Goal: Use online tool/utility: Utilize a website feature to perform a specific function

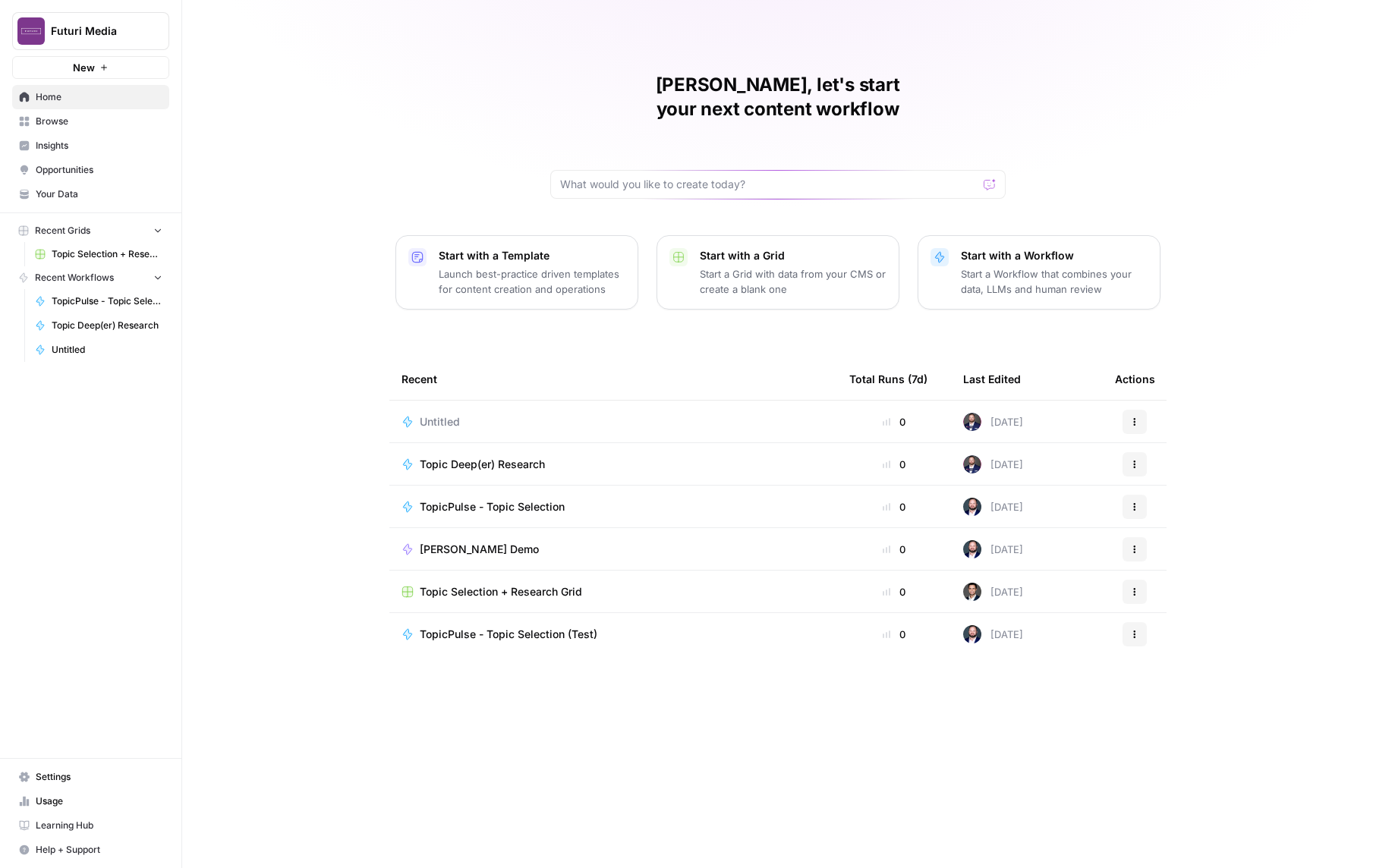
click at [502, 575] on td "Topic Selection + Research Grid" at bounding box center [613, 591] width 448 height 41
click at [516, 584] on span "Topic Selection + Research Grid" at bounding box center [501, 591] width 162 height 15
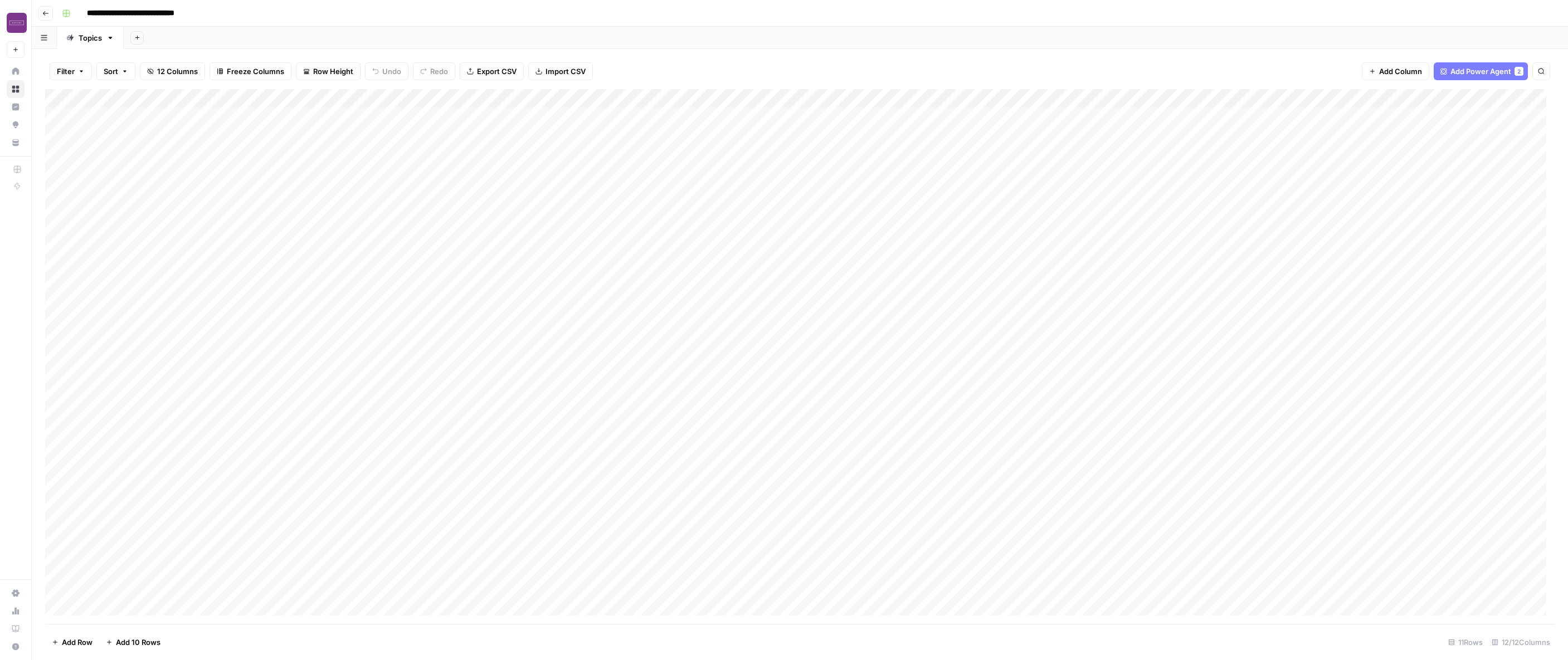
click at [142, 123] on div "Add Column" at bounding box center [800, 356] width 1509 height 535
click at [142, 120] on div "Add Column" at bounding box center [800, 356] width 1509 height 535
click at [230, 142] on div "Add Column" at bounding box center [800, 356] width 1509 height 535
click at [192, 116] on div "Add Column" at bounding box center [800, 356] width 1509 height 535
click at [318, 135] on div "Add Column" at bounding box center [800, 356] width 1509 height 535
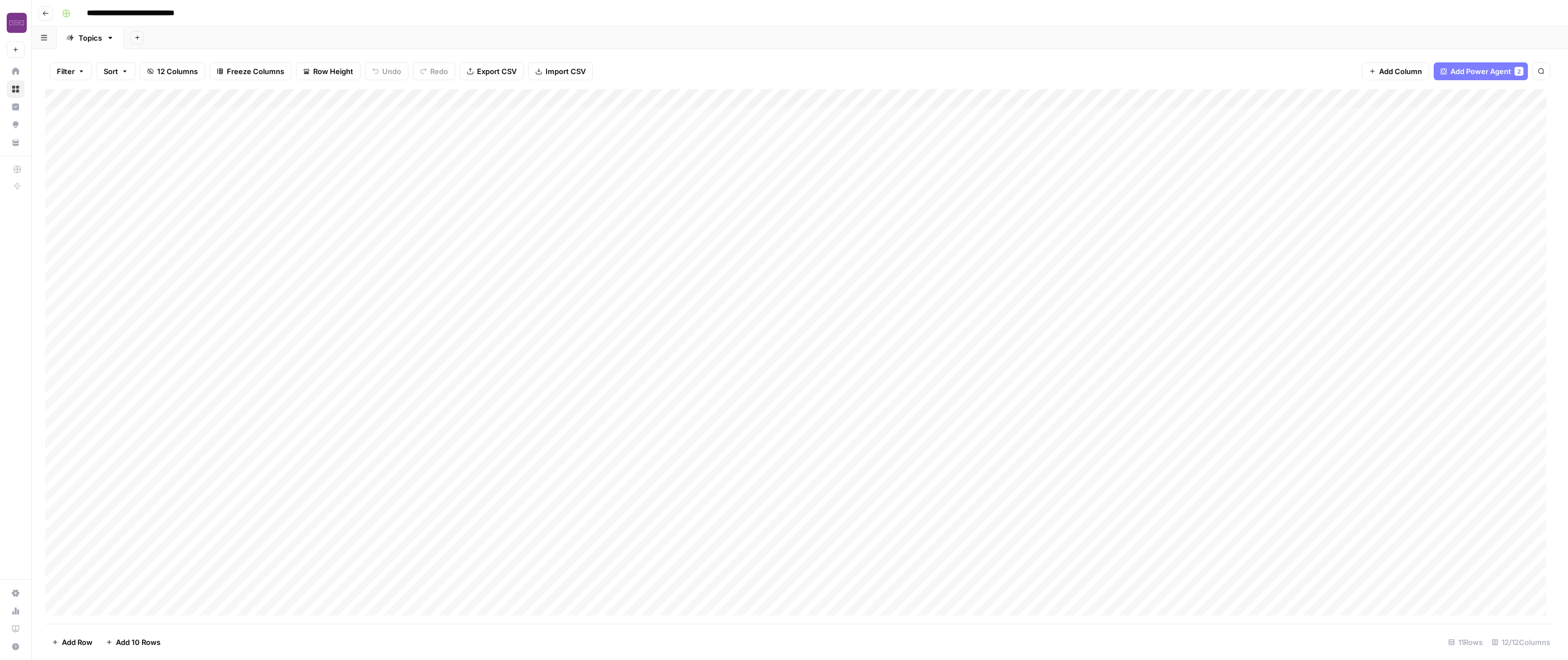
click at [360, 217] on div "Add Column" at bounding box center [800, 356] width 1509 height 535
click at [360, 217] on div at bounding box center [345, 229] width 179 height 50
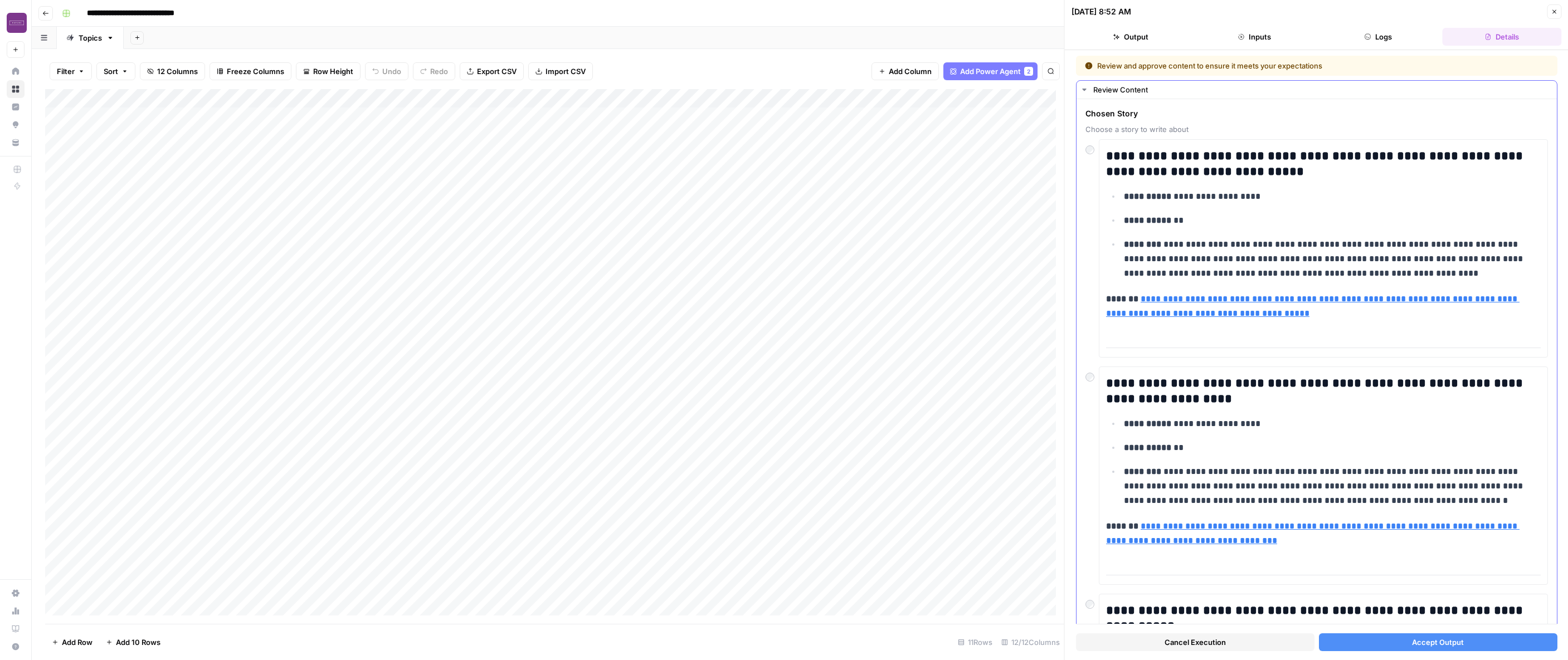
scroll to position [2, 0]
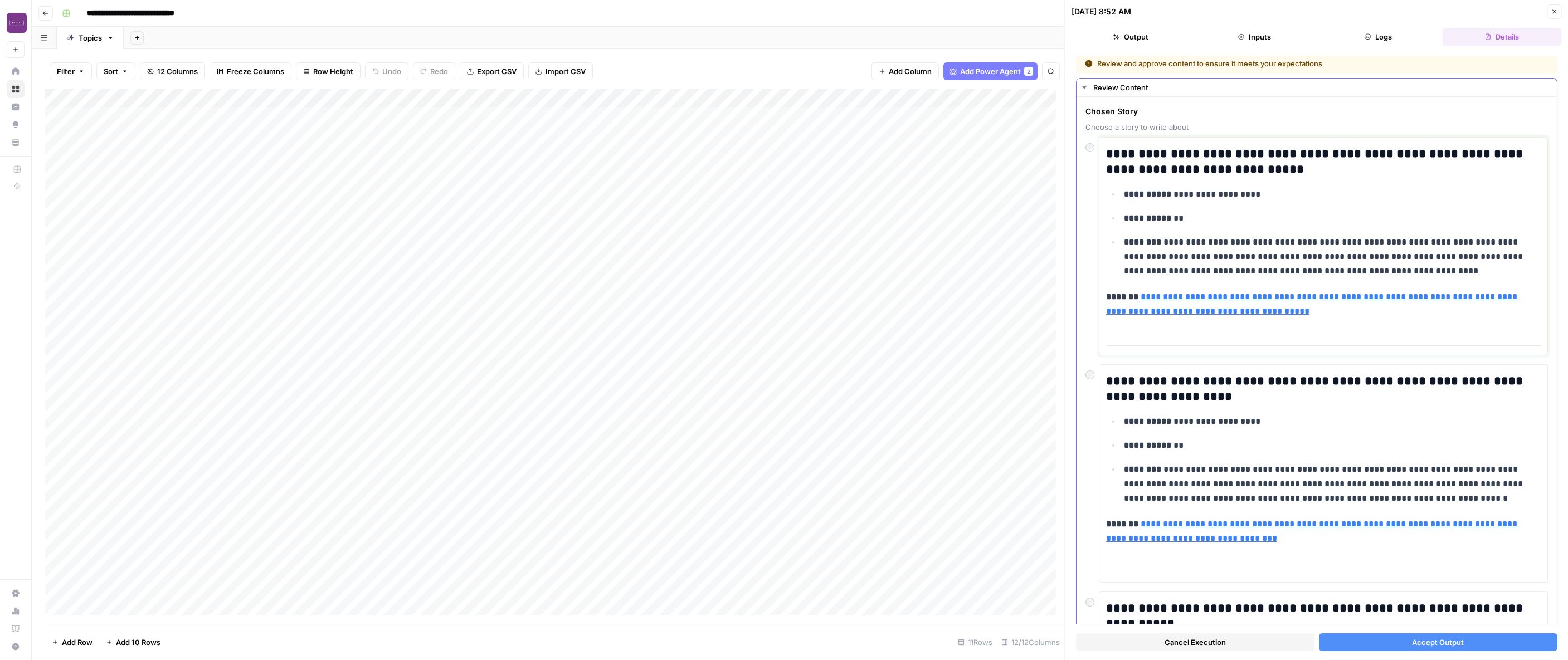
click at [1007, 215] on strong "**********" at bounding box center [1147, 218] width 47 height 8
click at [1007, 222] on p "**********" at bounding box center [1327, 218] width 408 height 14
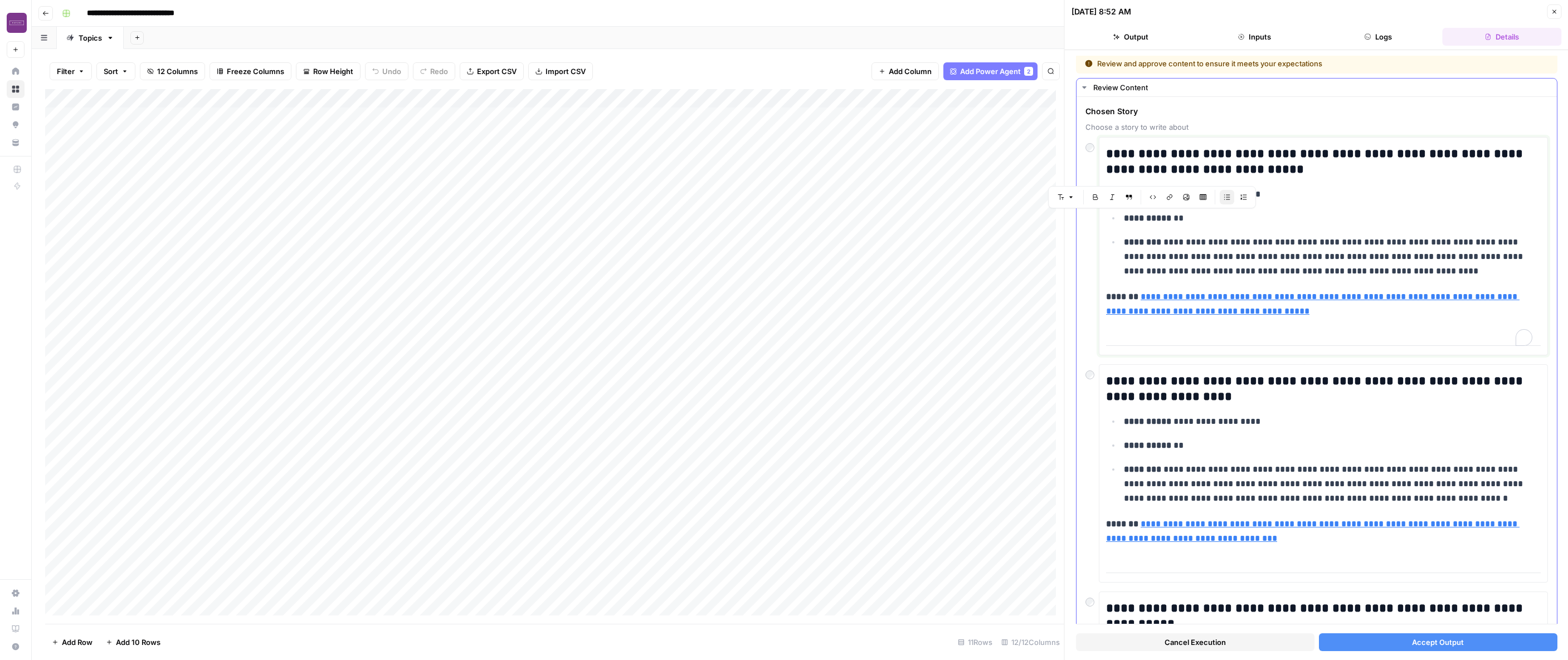
click at [1007, 222] on p "**********" at bounding box center [1327, 218] width 408 height 14
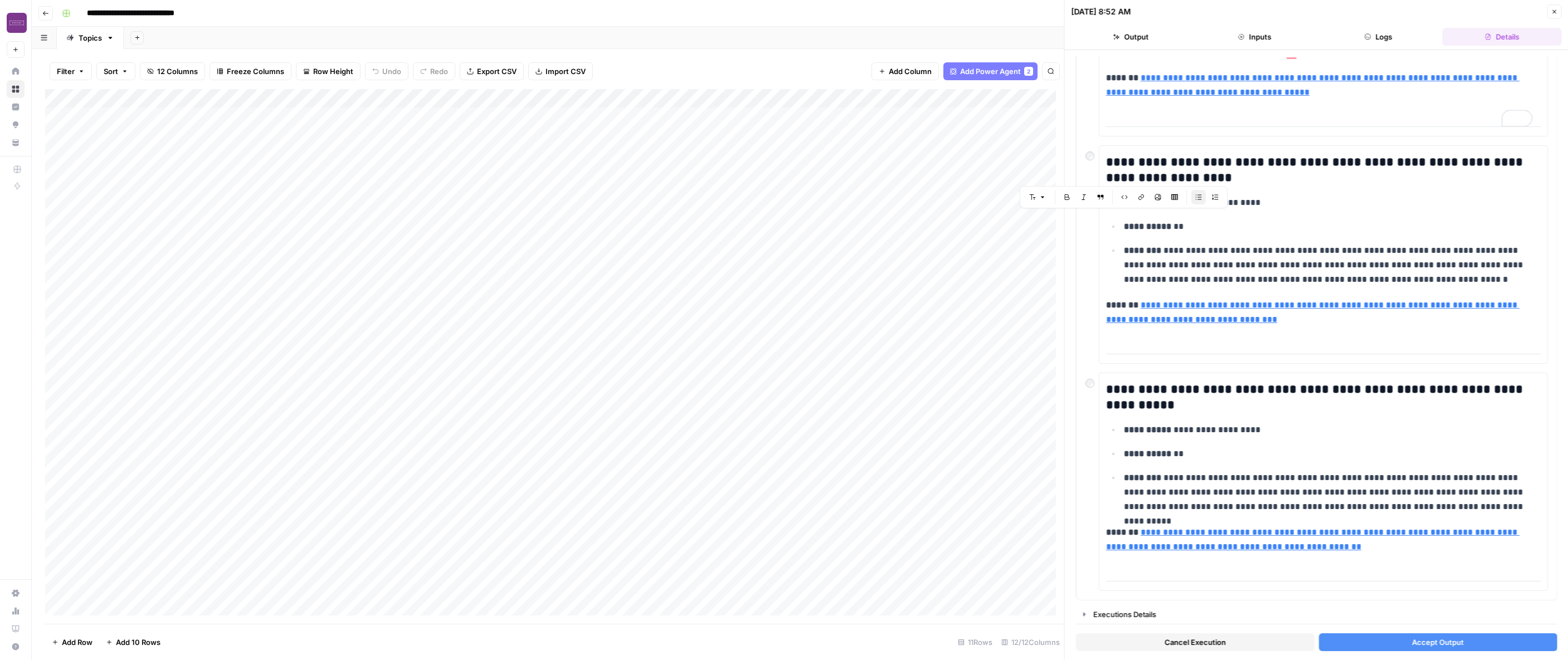
scroll to position [0, 0]
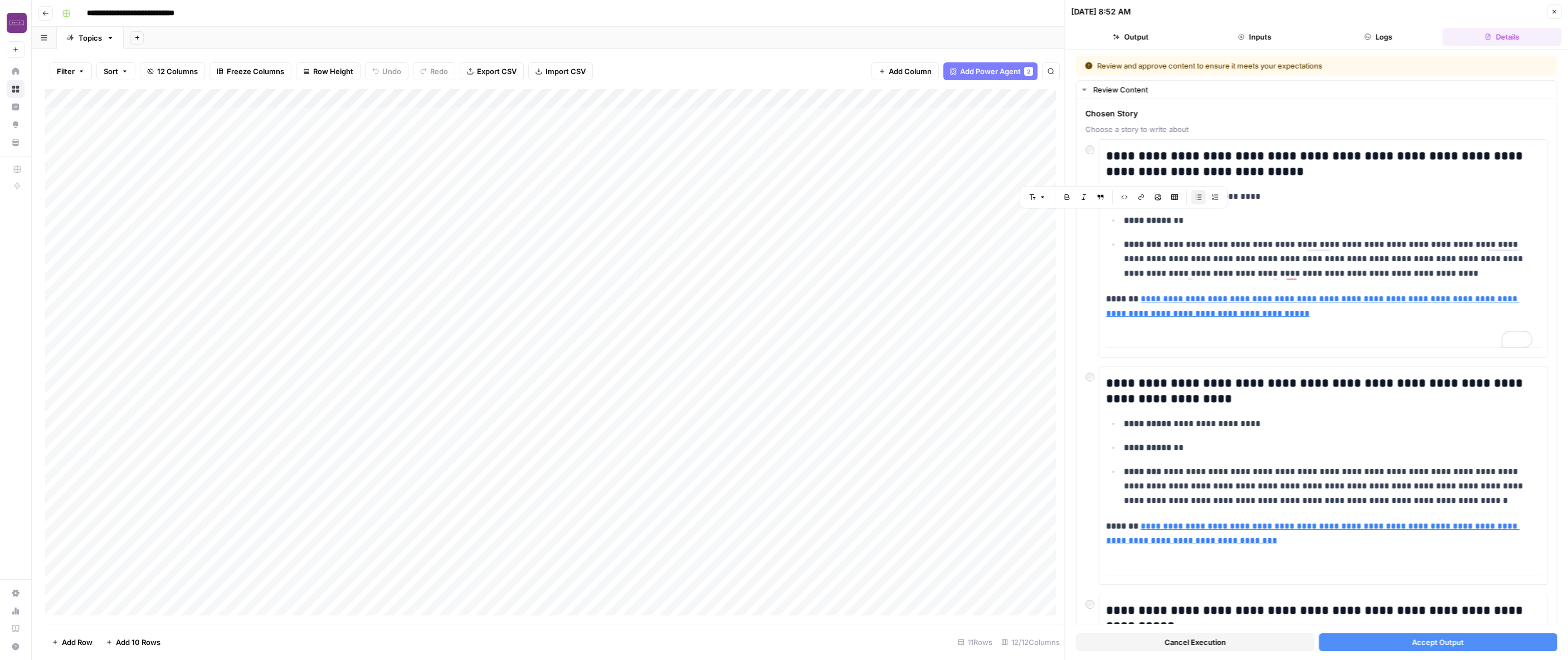
click at [1007, 14] on icon "button" at bounding box center [1554, 12] width 6 height 6
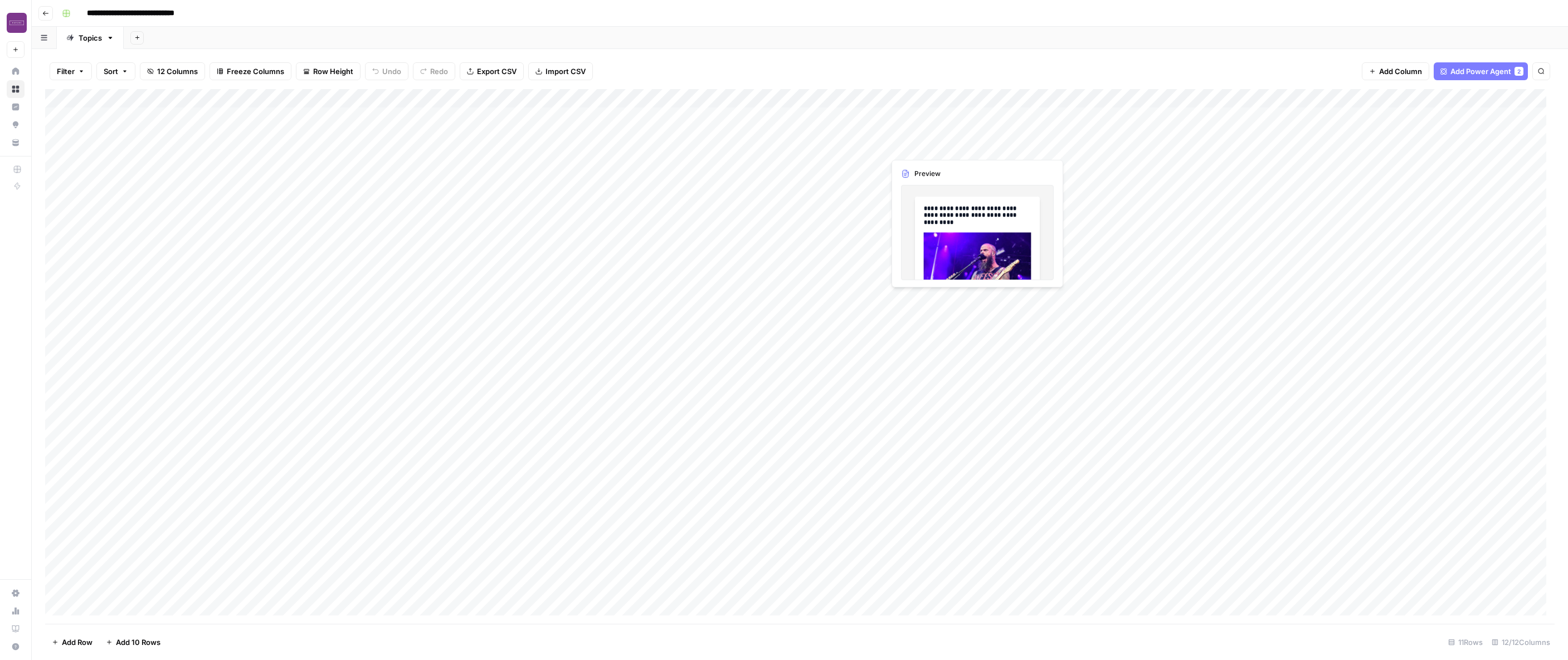
click at [940, 133] on div "Add Column" at bounding box center [800, 356] width 1509 height 535
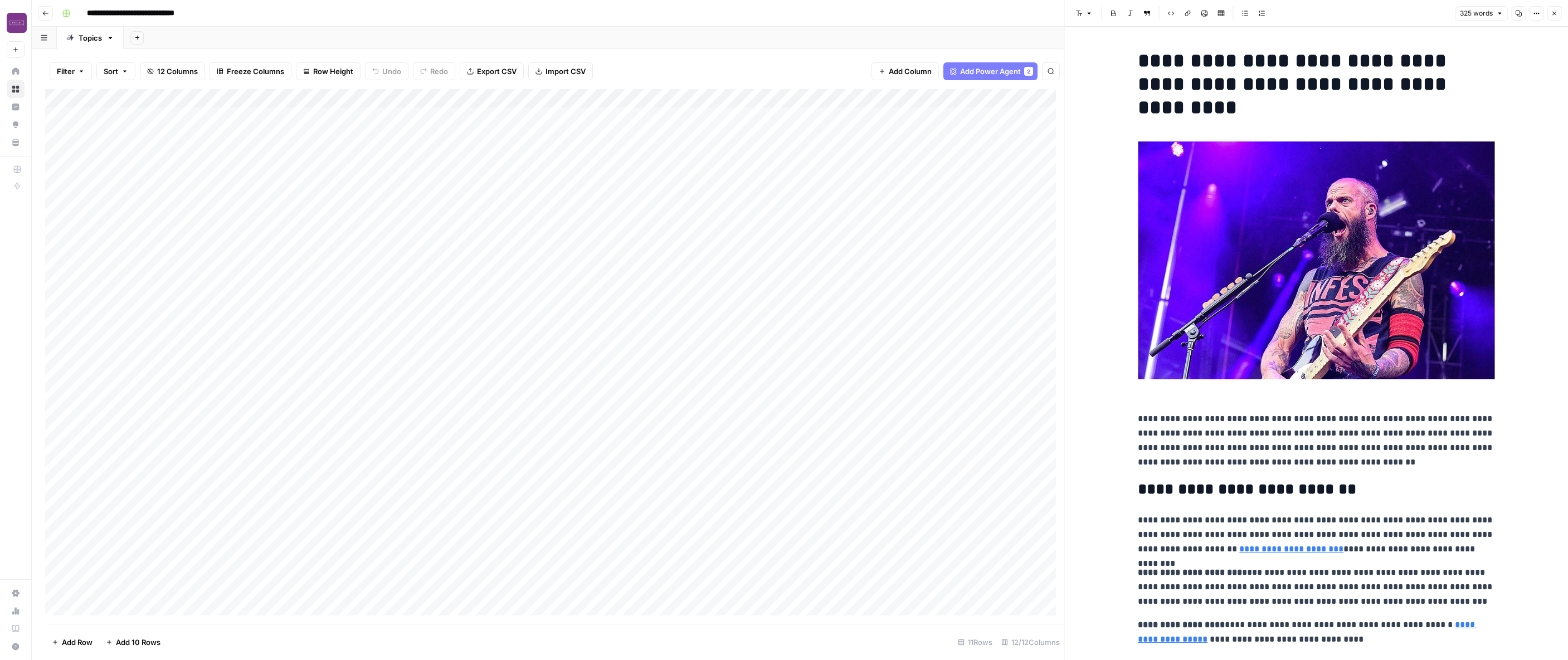
click at [1007, 81] on h1 "**********" at bounding box center [1316, 84] width 356 height 70
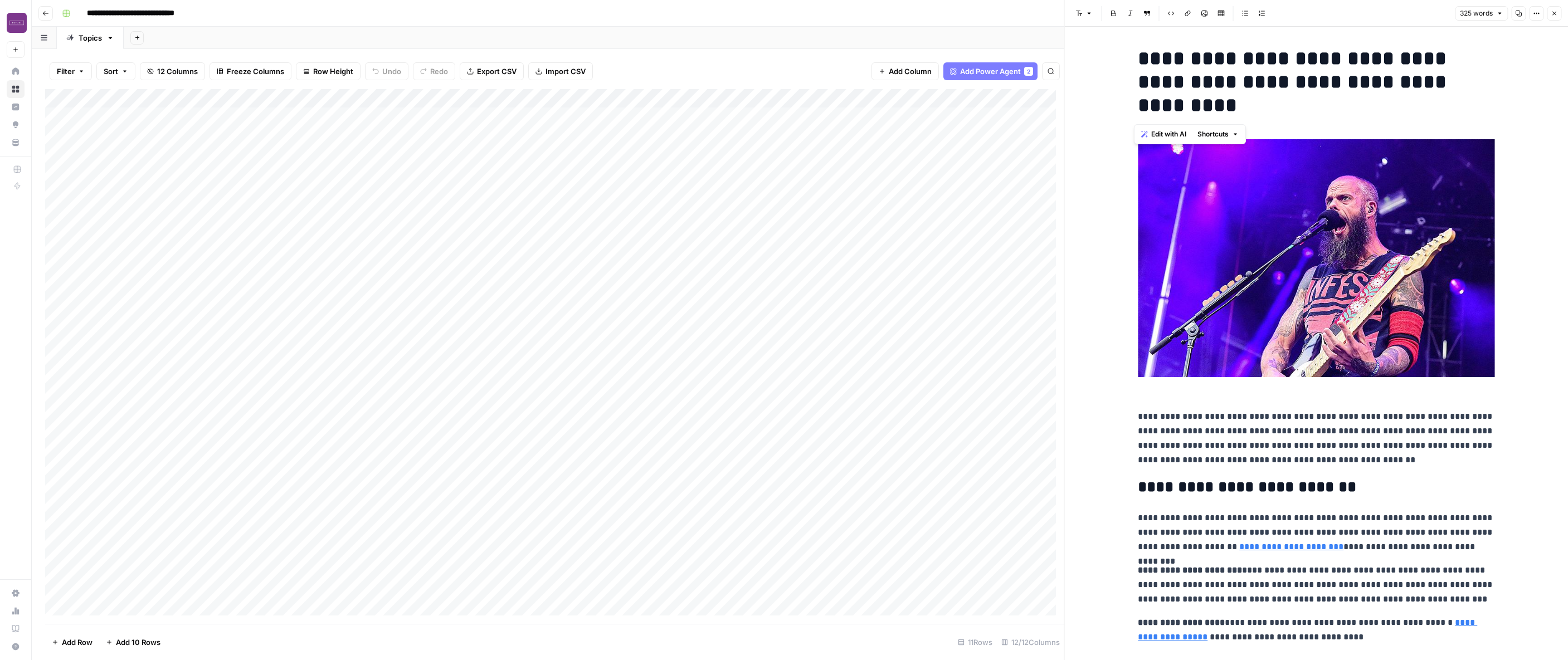
click at [1007, 301] on img "To enrich screen reader interactions, please activate Accessibility in Grammarl…" at bounding box center [1316, 258] width 356 height 238
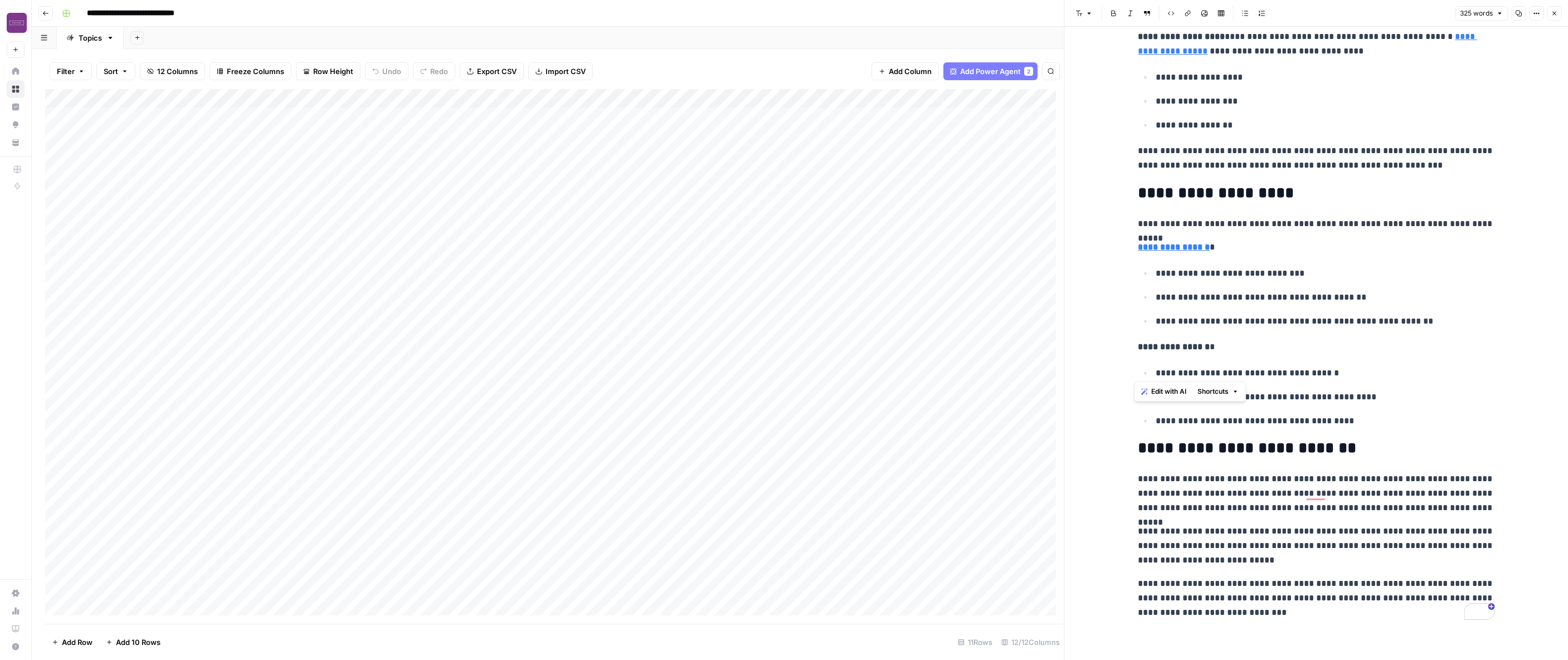
scroll to position [0, 0]
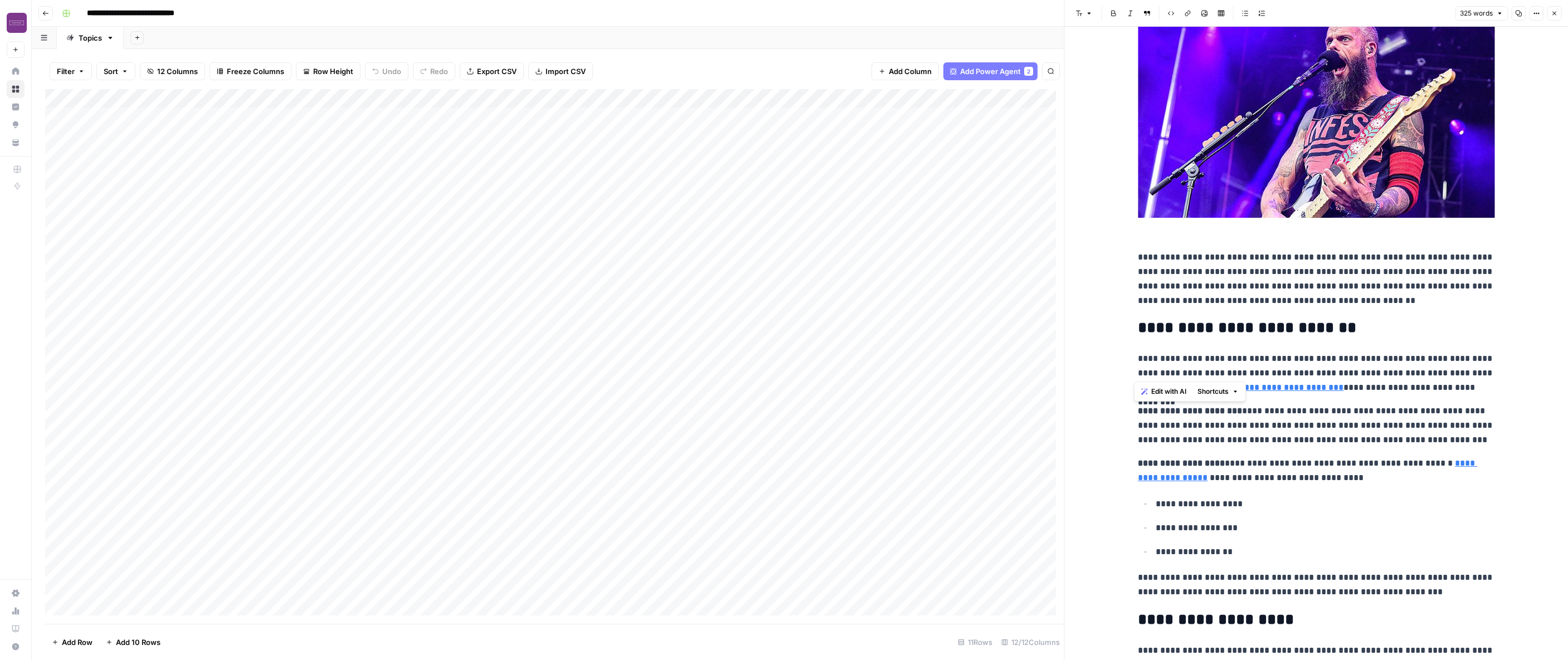
click at [1007, 267] on p "**********" at bounding box center [1316, 279] width 356 height 58
click at [1007, 273] on p "**********" at bounding box center [1316, 279] width 356 height 58
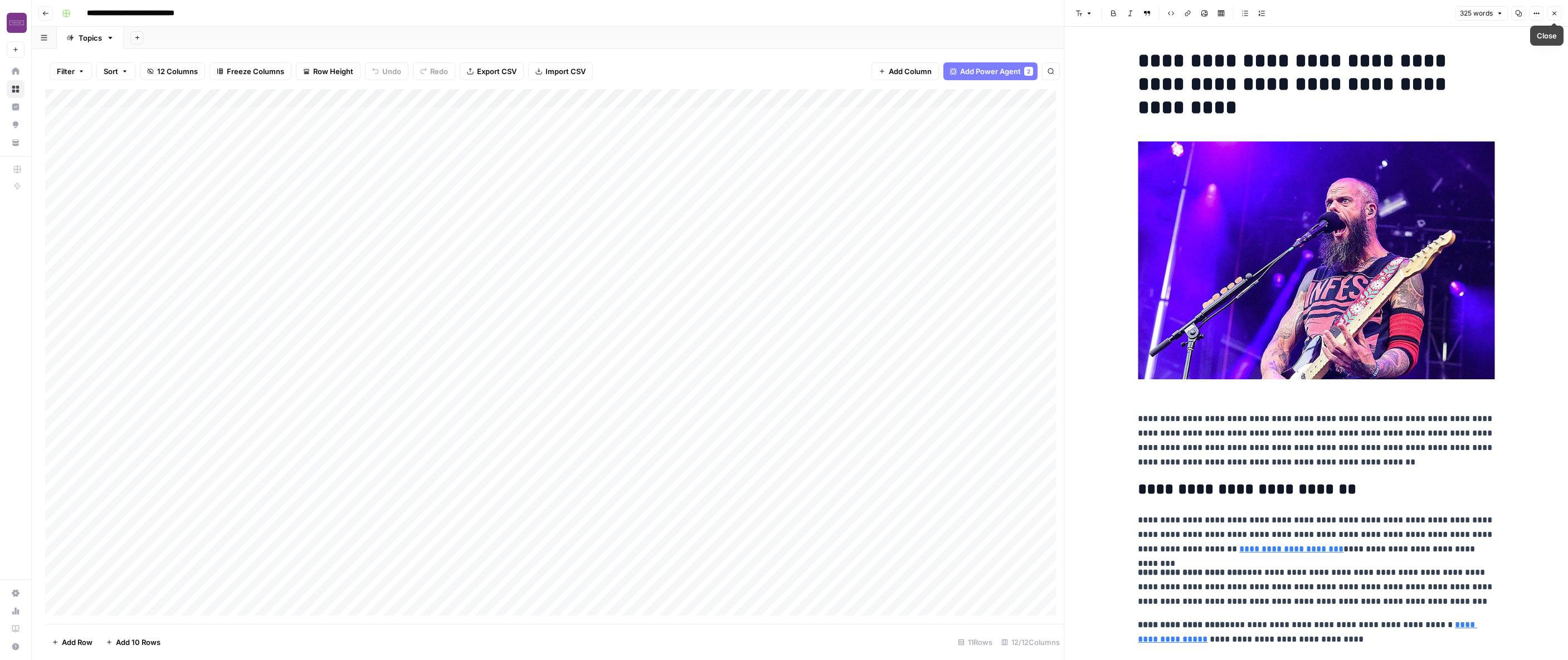
click at [1007, 12] on icon "button" at bounding box center [1554, 14] width 6 height 6
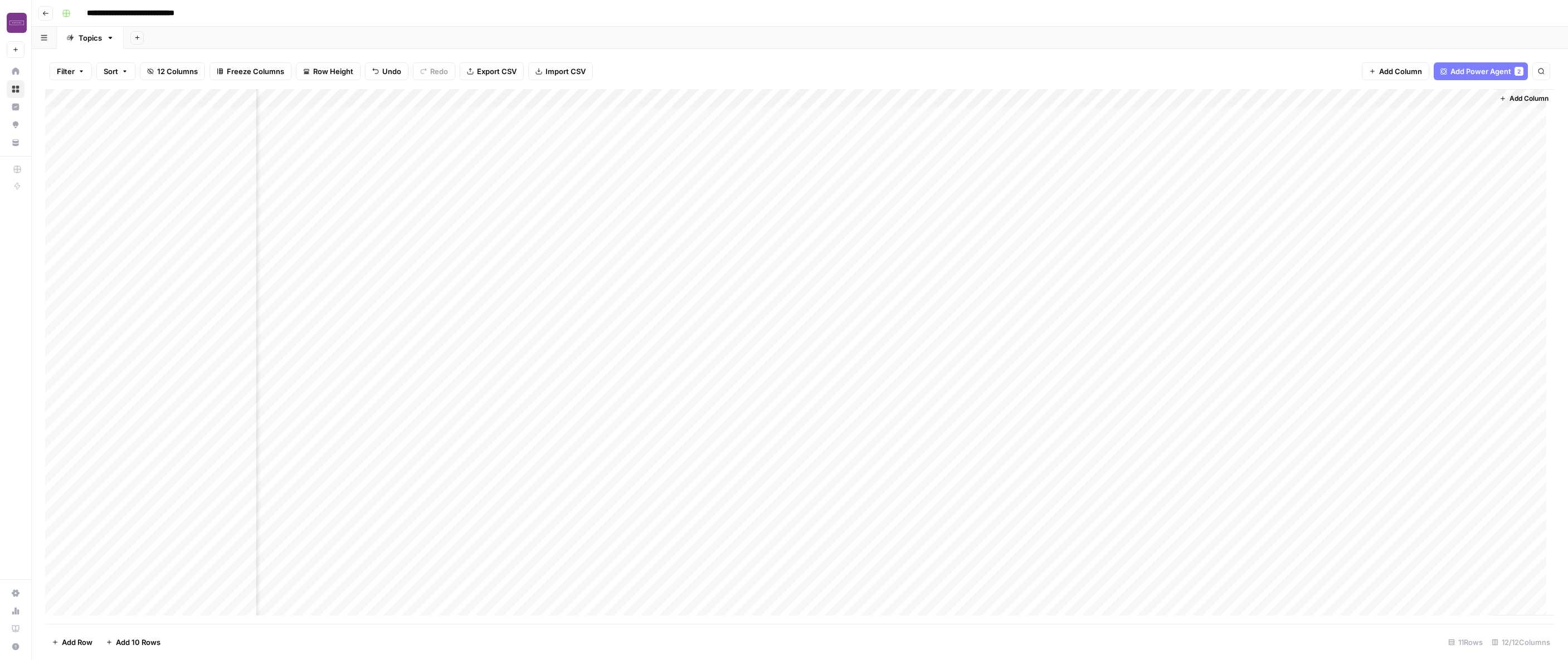
click at [1007, 118] on div "Add Column" at bounding box center [800, 356] width 1509 height 535
click at [1007, 123] on div "Add Column" at bounding box center [800, 356] width 1509 height 535
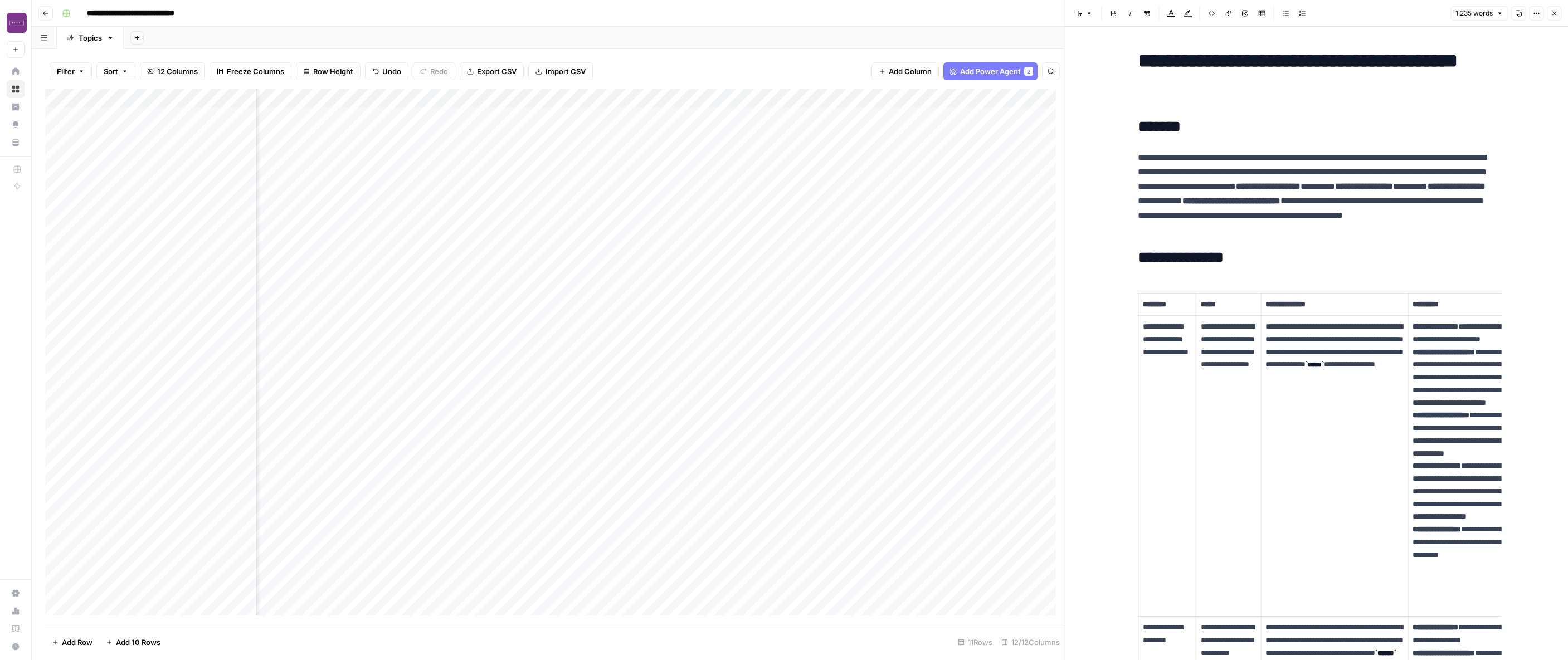
click at [1007, 21] on header "Font style Bold Italic Block quote Text color Highlight color Code block Link I…" at bounding box center [1316, 13] width 504 height 27
click at [1007, 20] on button "Close" at bounding box center [1554, 13] width 14 height 14
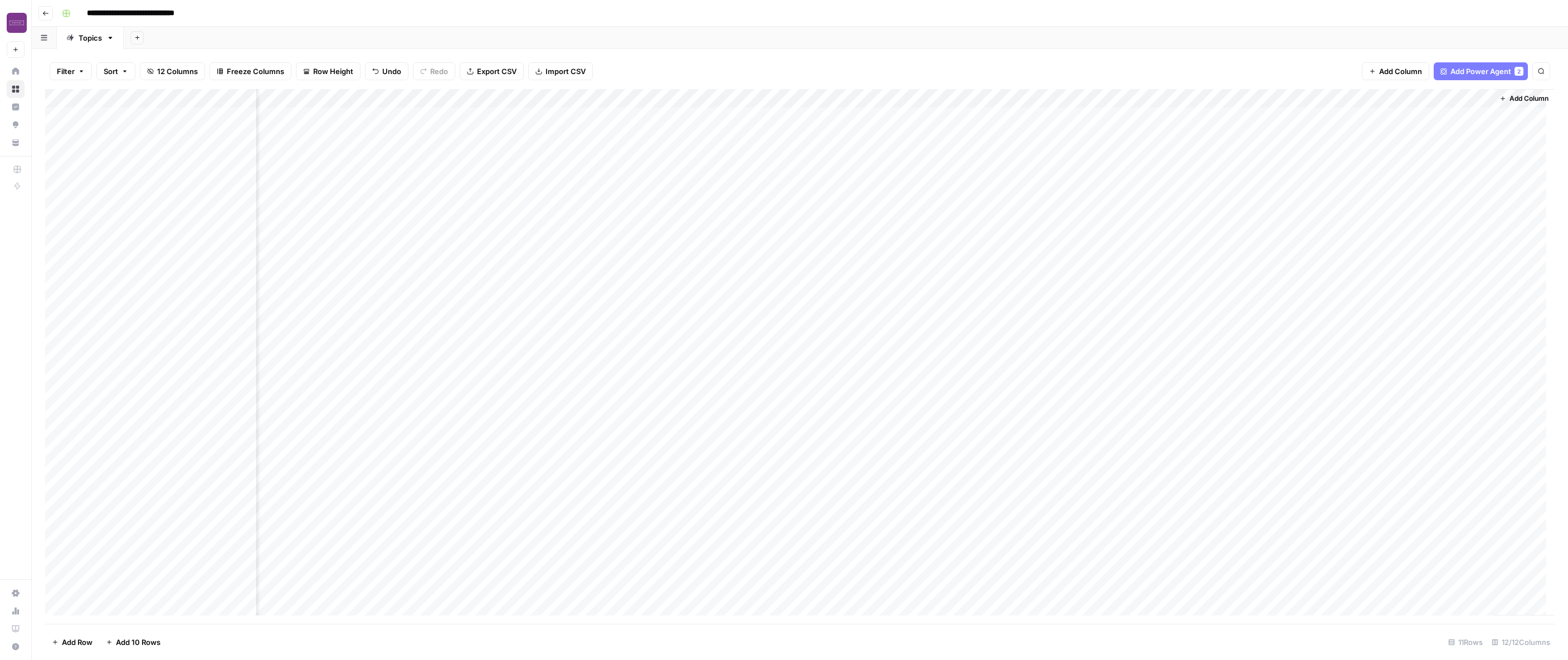
click at [1007, 133] on div "Add Column" at bounding box center [800, 356] width 1509 height 535
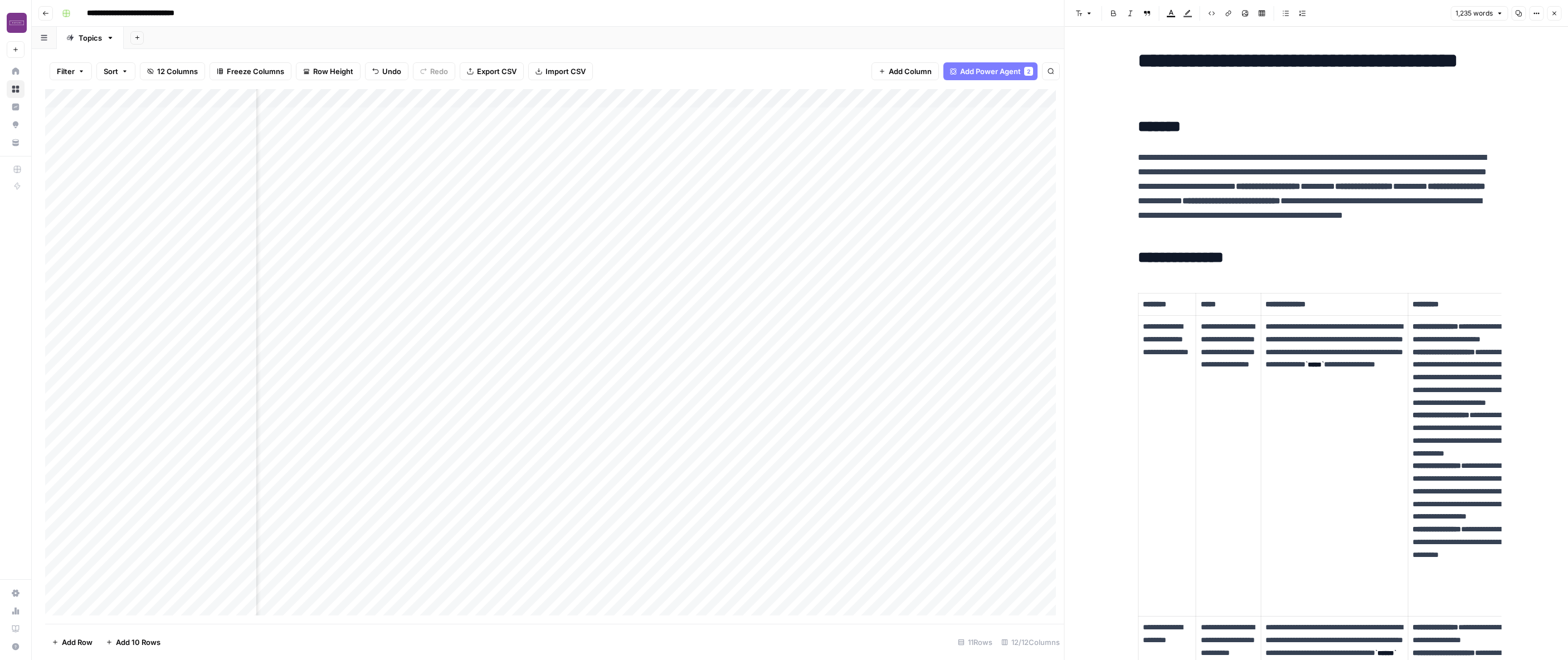
click at [1007, 8] on button "Close" at bounding box center [1554, 13] width 14 height 14
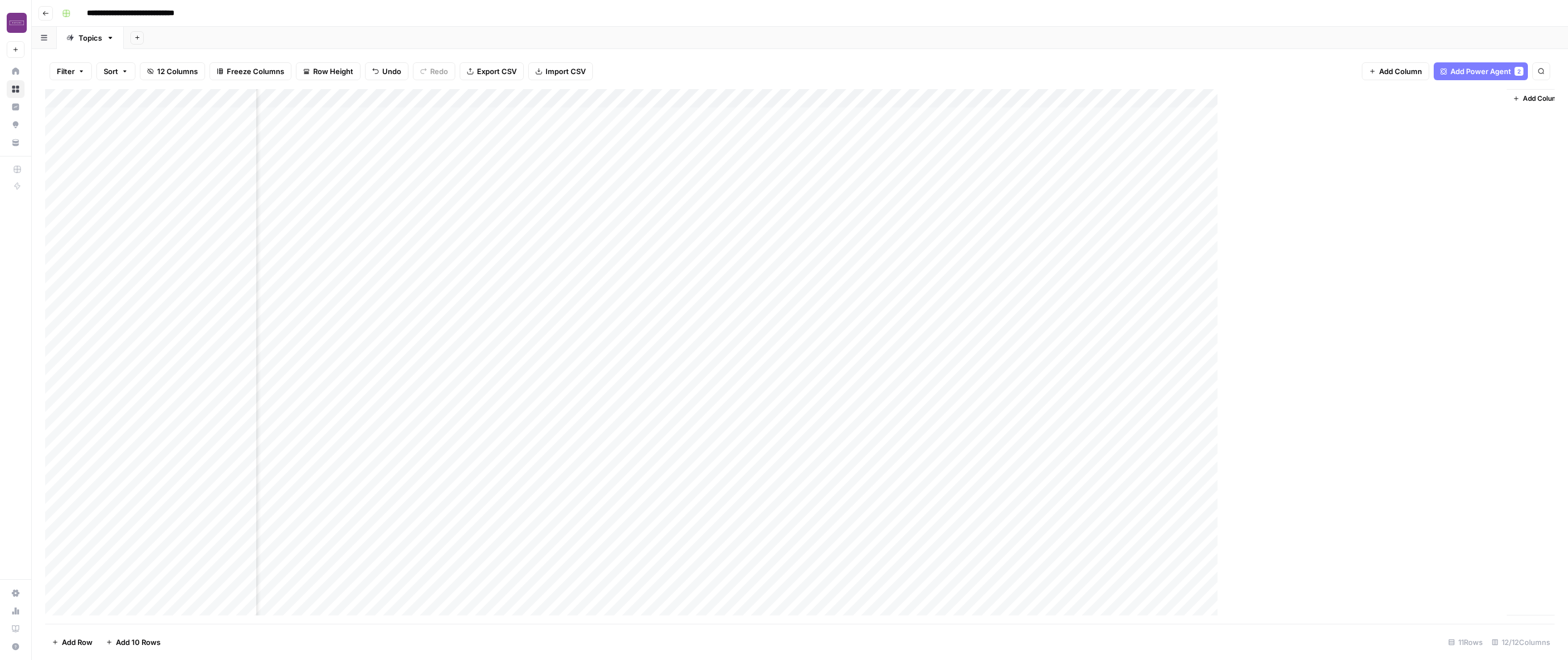
click at [846, 138] on div "Add Column" at bounding box center [807, 356] width 1523 height 535
click at [844, 176] on div "Add Column" at bounding box center [800, 356] width 1509 height 535
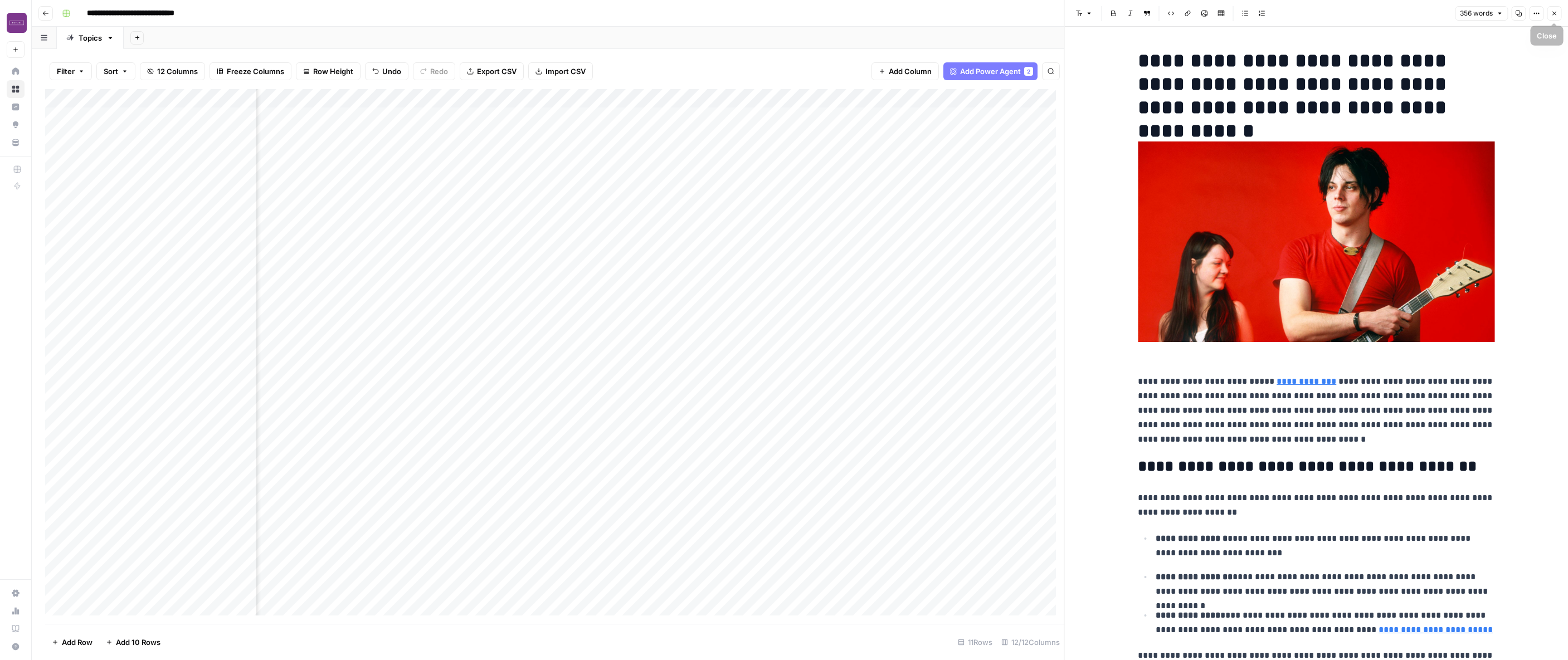
click at [1007, 11] on icon "button" at bounding box center [1554, 14] width 6 height 6
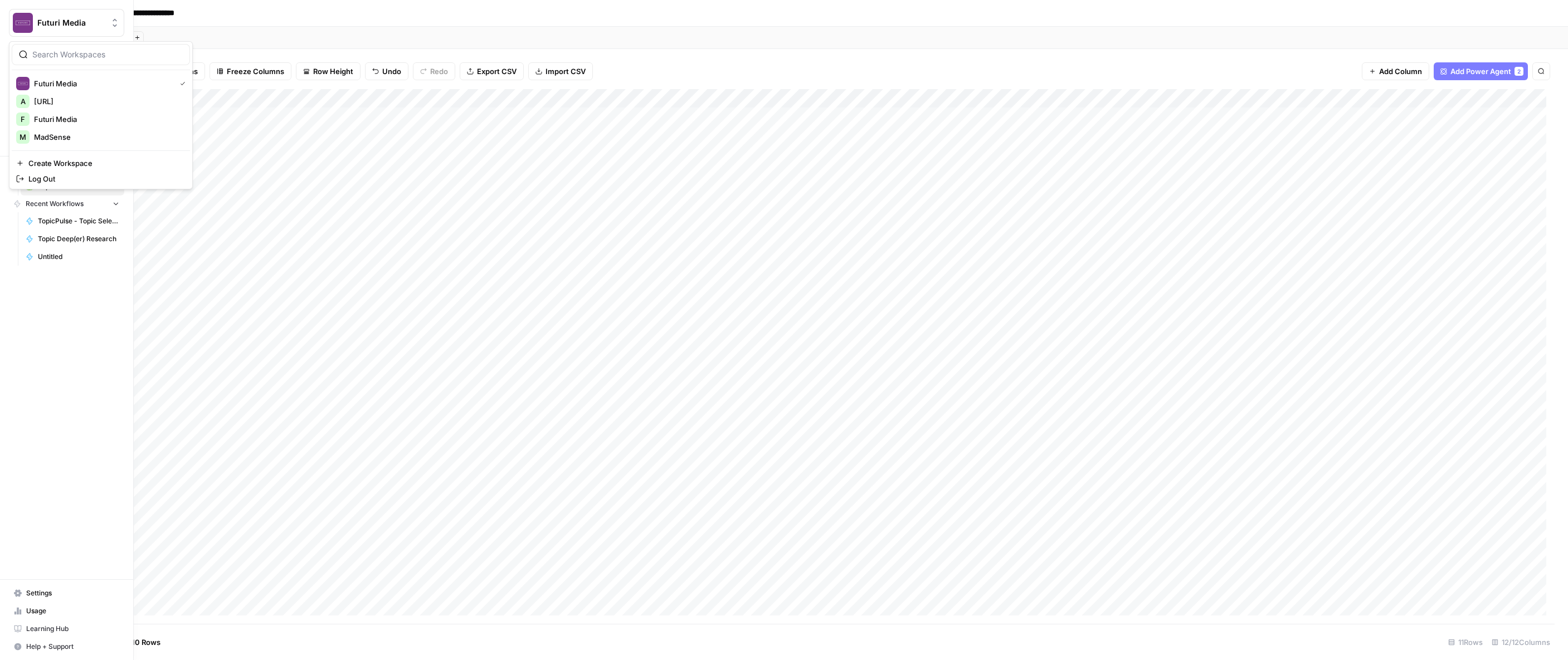
click at [47, 28] on button "Futuri Media" at bounding box center [67, 23] width 115 height 28
click at [74, 117] on span "Futuri Media" at bounding box center [107, 119] width 147 height 11
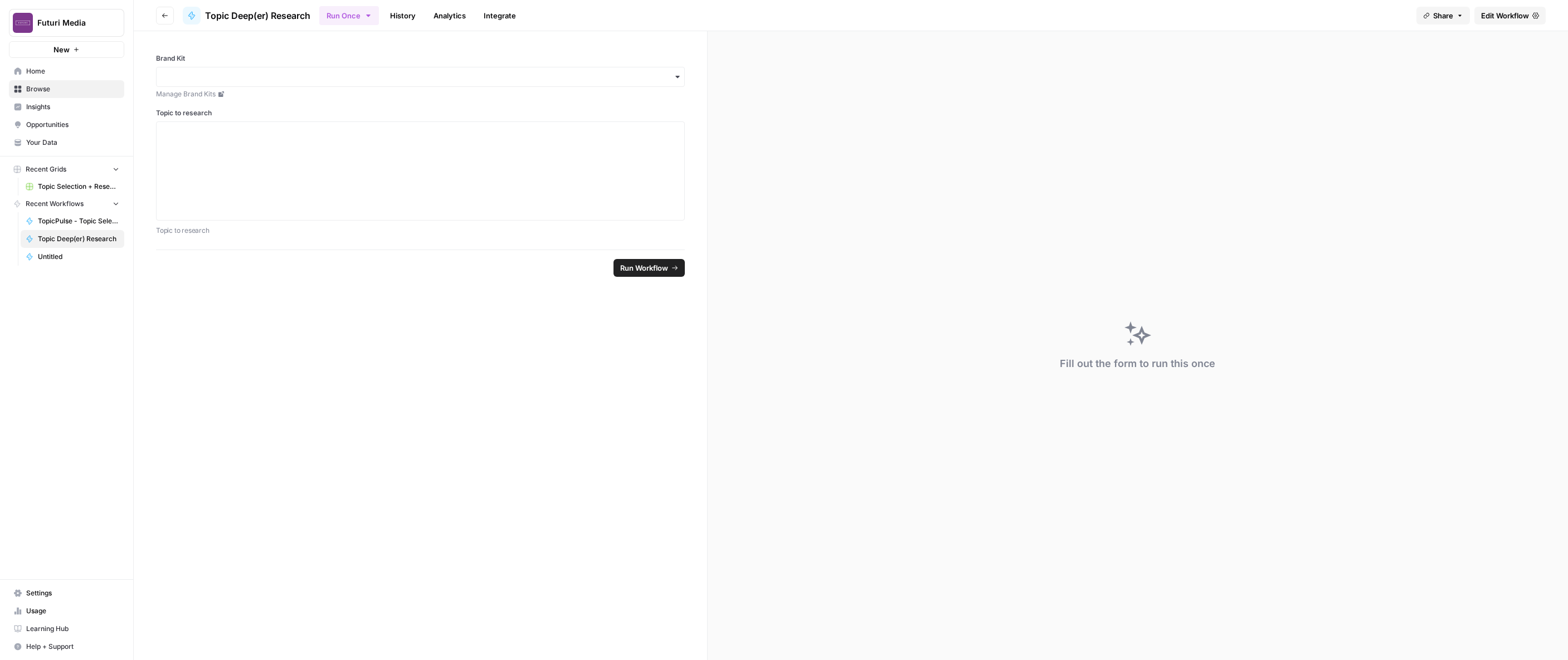
click at [1530, 16] on link "Edit Workflow" at bounding box center [1510, 16] width 71 height 18
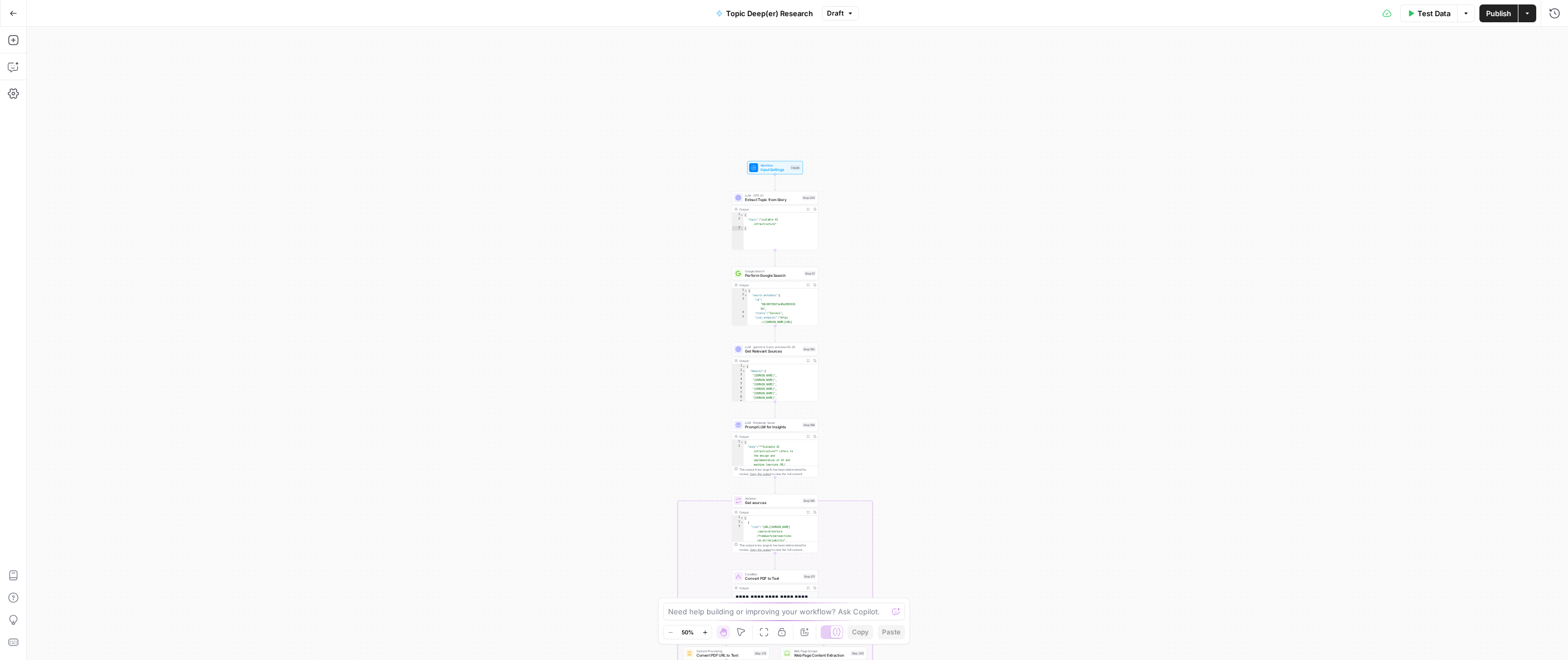
drag, startPoint x: 878, startPoint y: 107, endPoint x: 839, endPoint y: 420, distance: 315.4
click at [854, 458] on div "true false Workflow Input Settings Inputs LLM · GPT-4.1 Extract Topic from Stor…" at bounding box center [797, 343] width 1541 height 633
click at [833, 342] on div "true false Workflow Input Settings Inputs LLM · GPT-4.1 Extract Topic from Stor…" at bounding box center [797, 343] width 1541 height 633
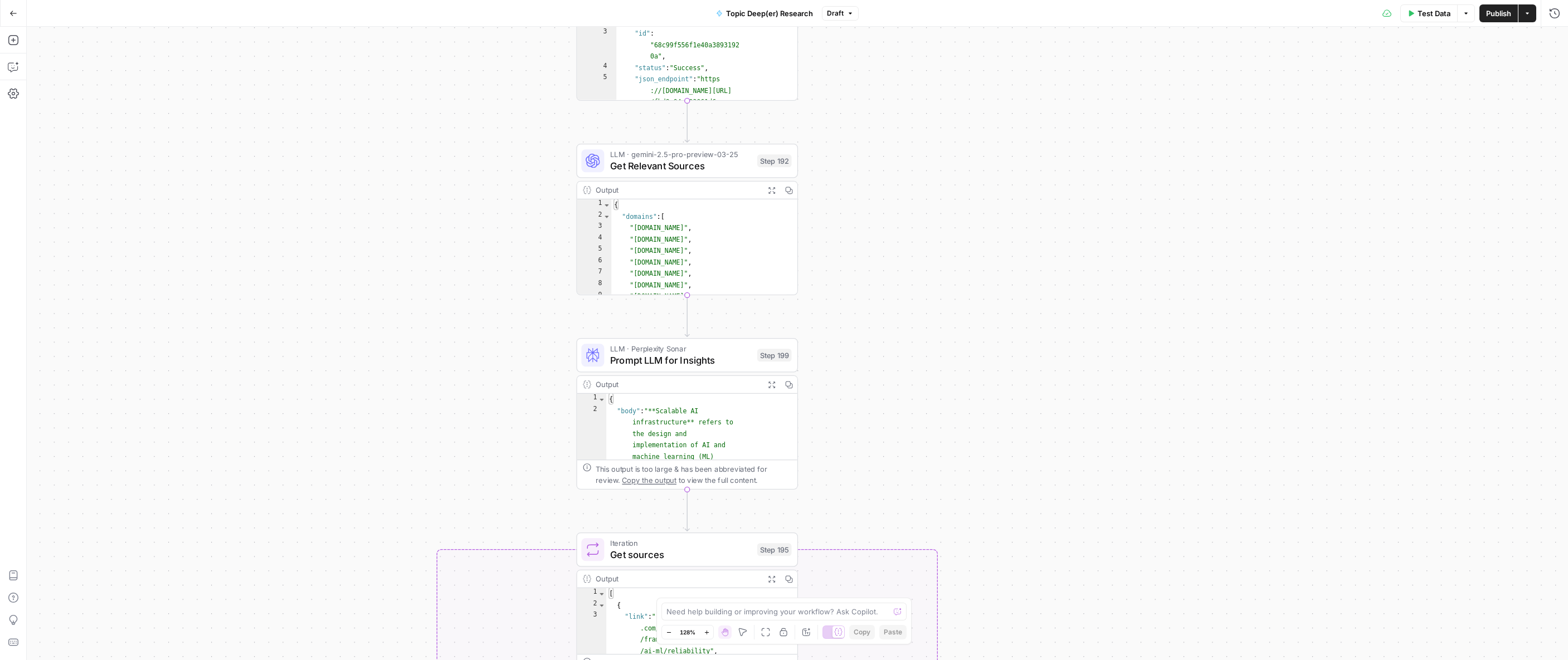
drag, startPoint x: 891, startPoint y: 449, endPoint x: 840, endPoint y: 135, distance: 318.1
click at [840, 135] on div "true false Workflow Input Settings Inputs LLM · GPT-4.1 Extract Topic from Stor…" at bounding box center [797, 343] width 1541 height 633
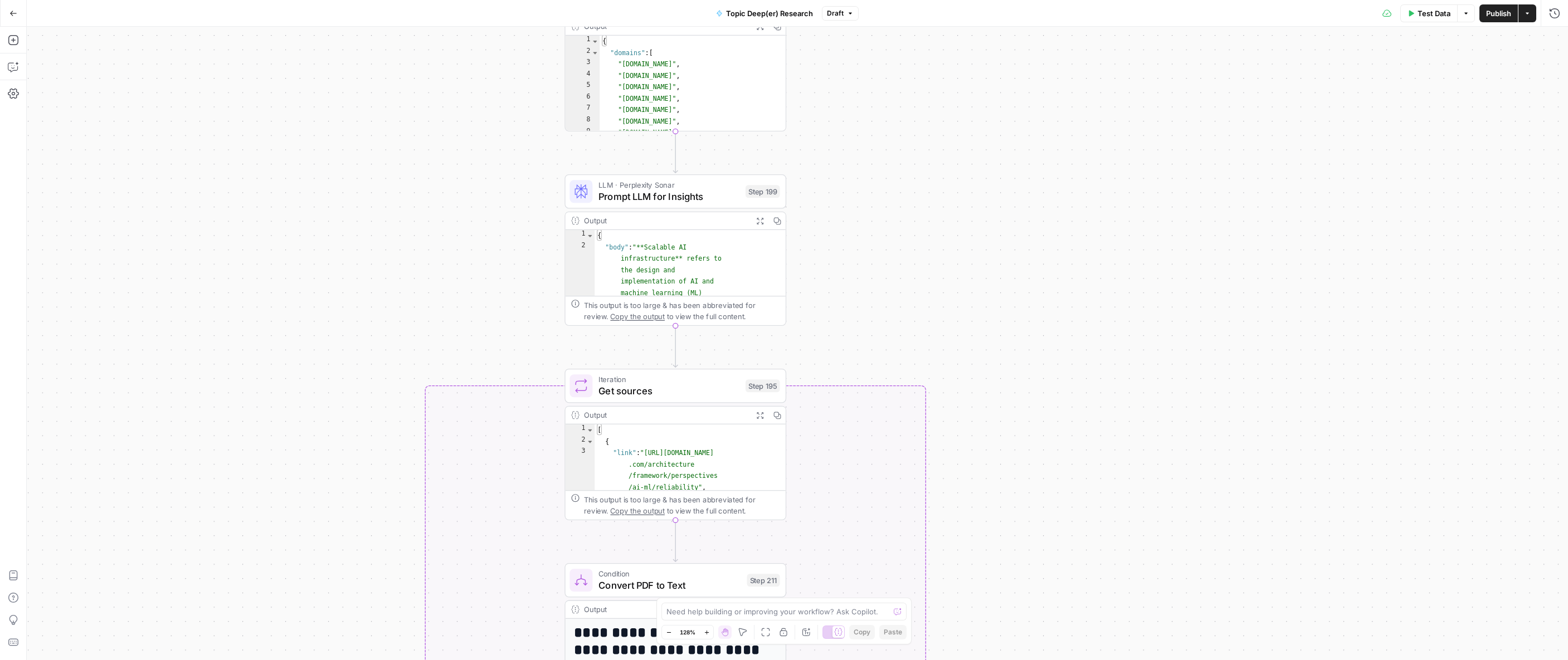
drag, startPoint x: 900, startPoint y: 316, endPoint x: 889, endPoint y: 186, distance: 130.5
click at [889, 186] on div "true false Workflow Input Settings Inputs LLM · GPT-4.1 Extract Topic from Stor…" at bounding box center [797, 343] width 1541 height 633
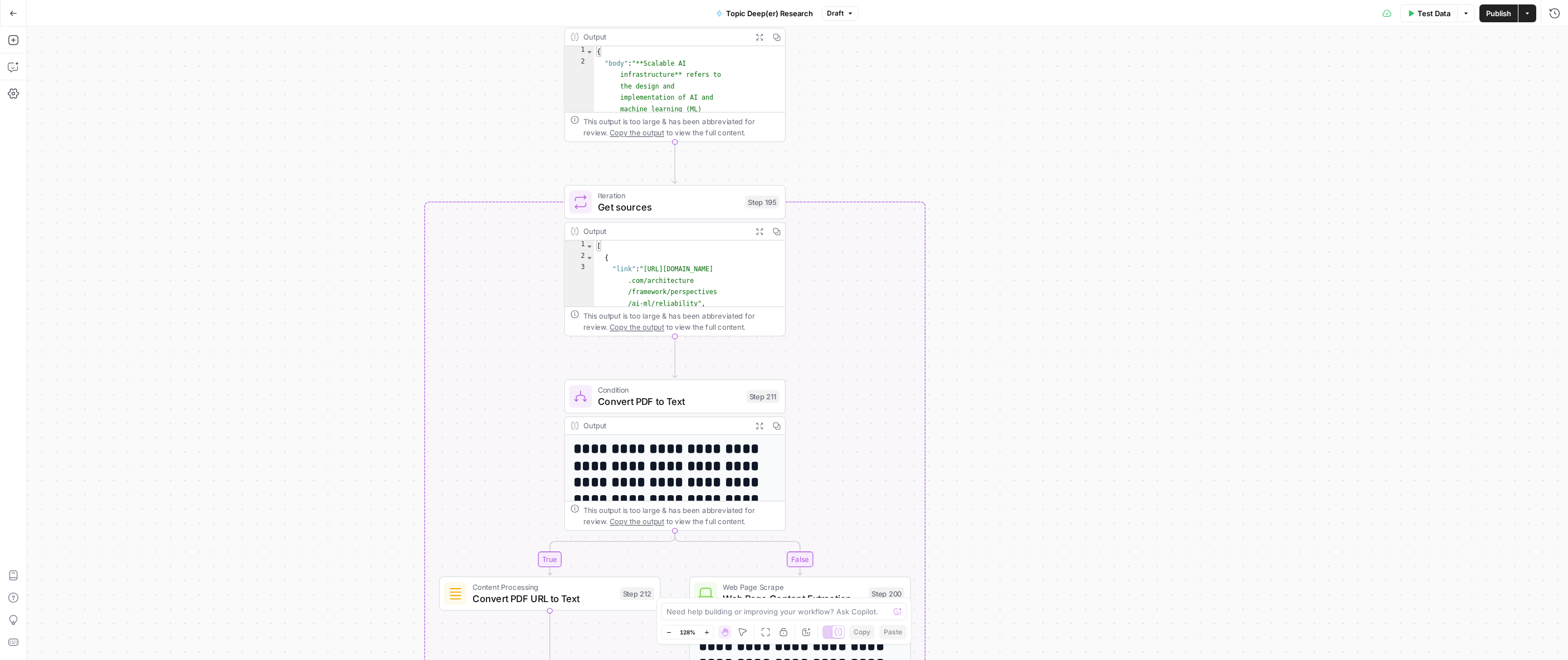
drag, startPoint x: 446, startPoint y: 243, endPoint x: 411, endPoint y: 406, distance: 166.7
click at [444, 45] on div "true false Workflow Input Settings Inputs LLM · GPT-4.1 Extract Topic from Stor…" at bounding box center [797, 343] width 1541 height 633
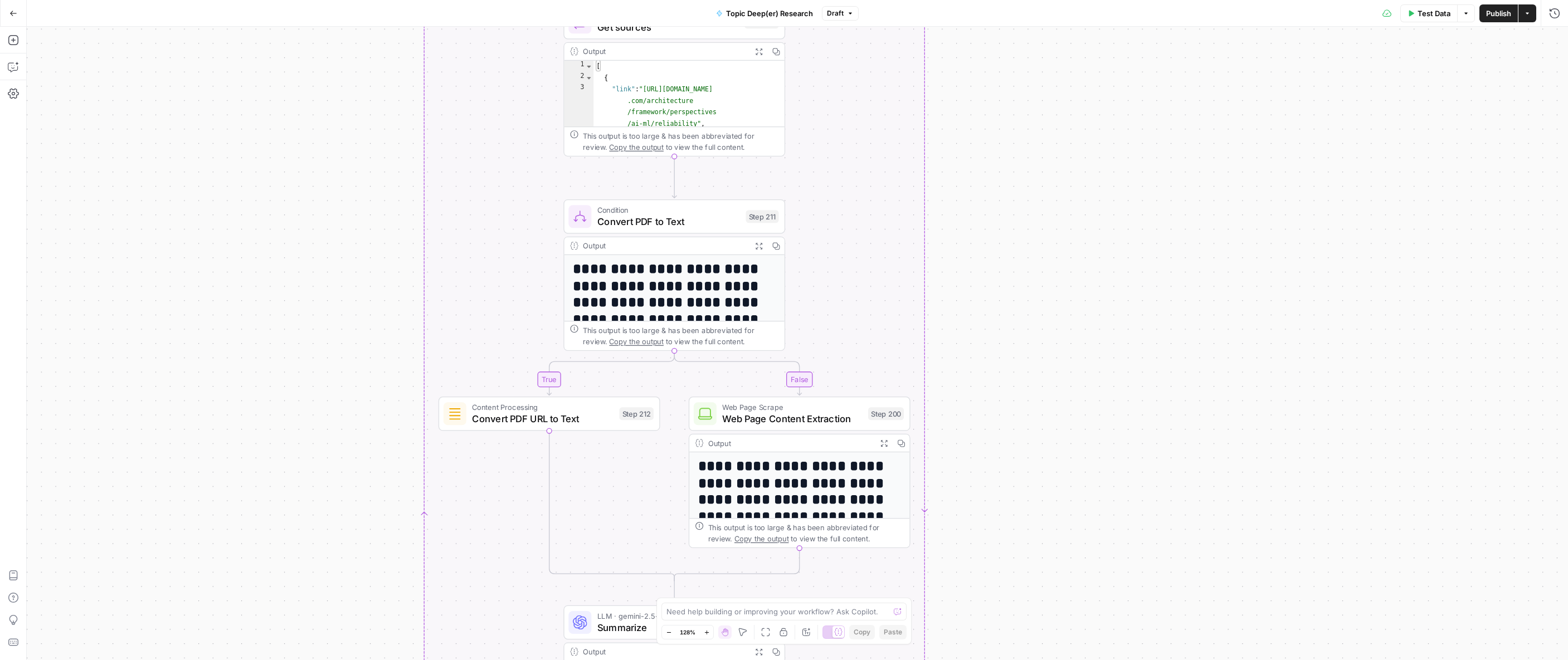
drag, startPoint x: 388, startPoint y: 452, endPoint x: 414, endPoint y: 218, distance: 235.4
click at [413, 218] on div "true false Workflow Input Settings Inputs LLM · GPT-4.1 Extract Topic from Stor…" at bounding box center [797, 343] width 1541 height 633
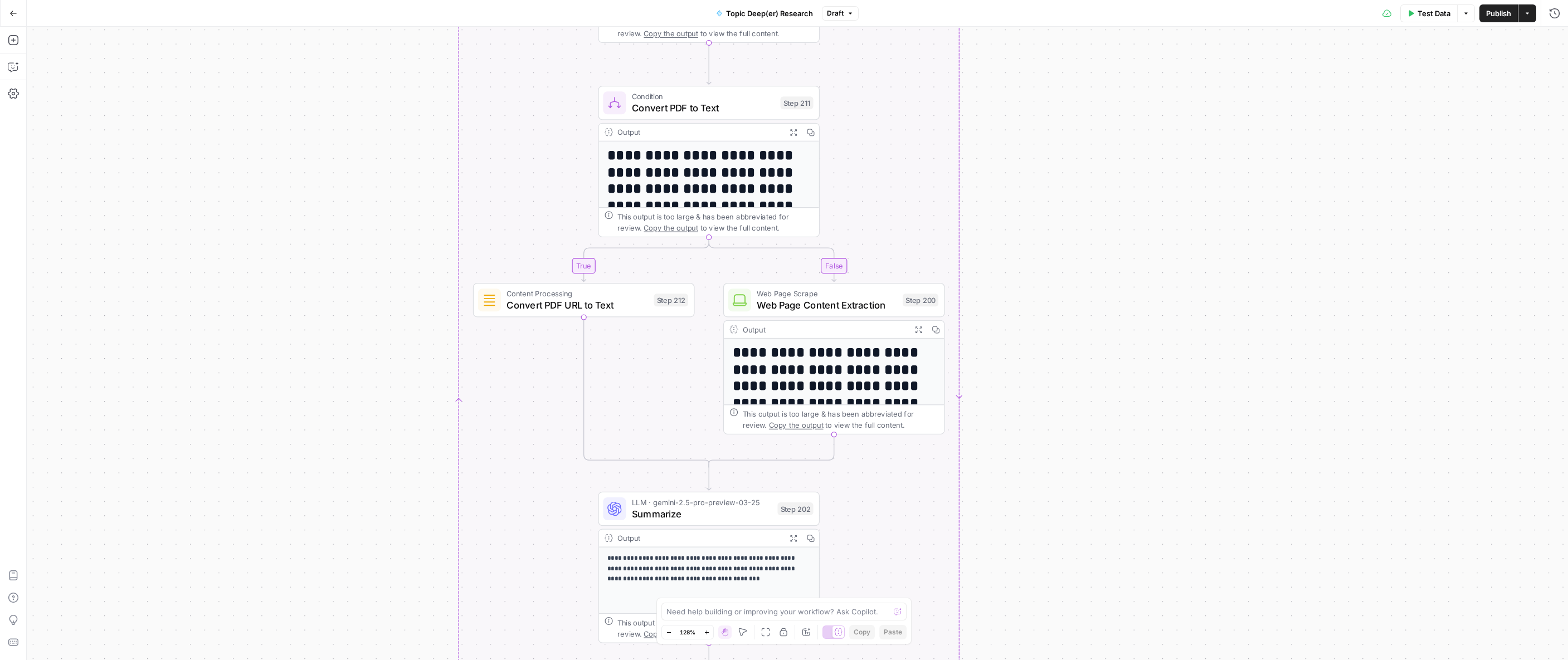
drag, startPoint x: 382, startPoint y: 322, endPoint x: 406, endPoint y: 250, distance: 75.9
click at [406, 250] on div "true false Workflow Input Settings Inputs LLM · GPT-4.1 Extract Topic from Stor…" at bounding box center [797, 343] width 1541 height 633
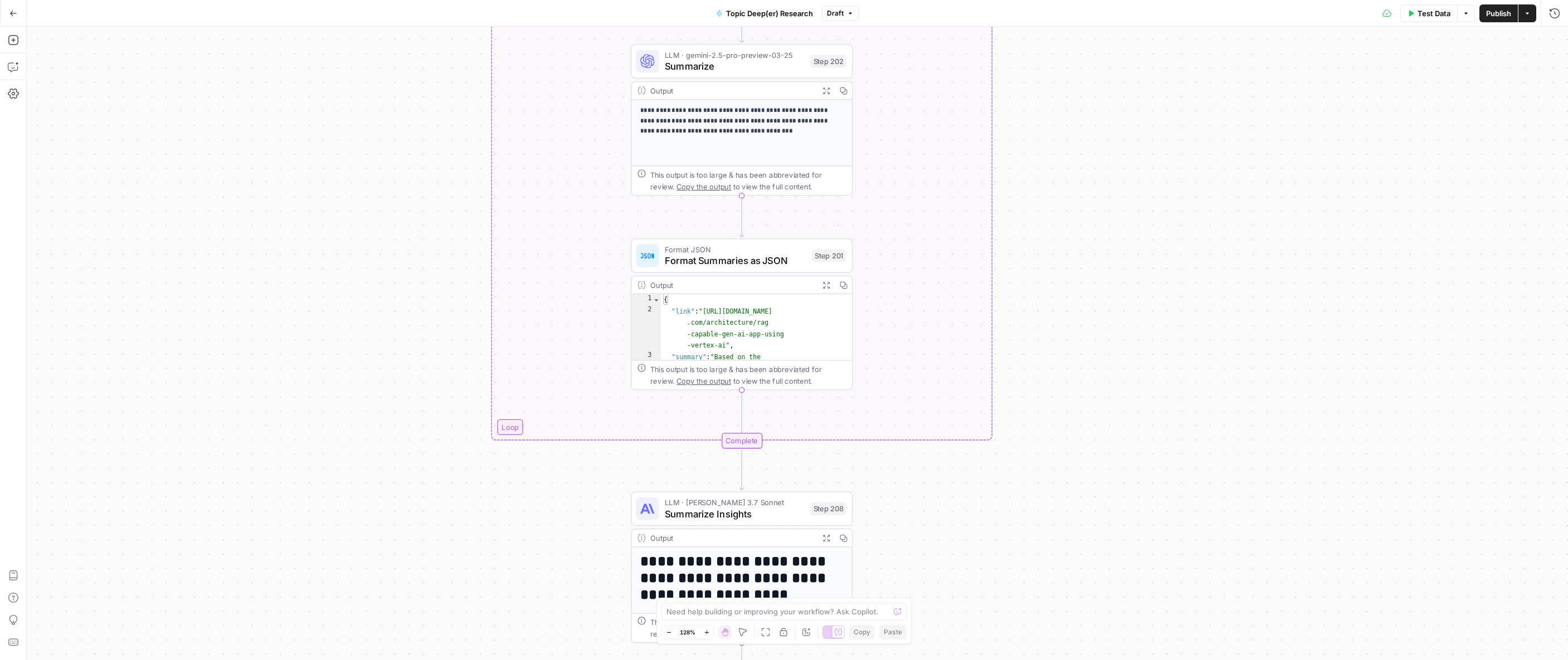
drag, startPoint x: 397, startPoint y: 229, endPoint x: 406, endPoint y: 134, distance: 95.4
click at [406, 134] on div "true false Workflow Input Settings Inputs LLM · GPT-4.1 Extract Topic from Stor…" at bounding box center [797, 343] width 1541 height 633
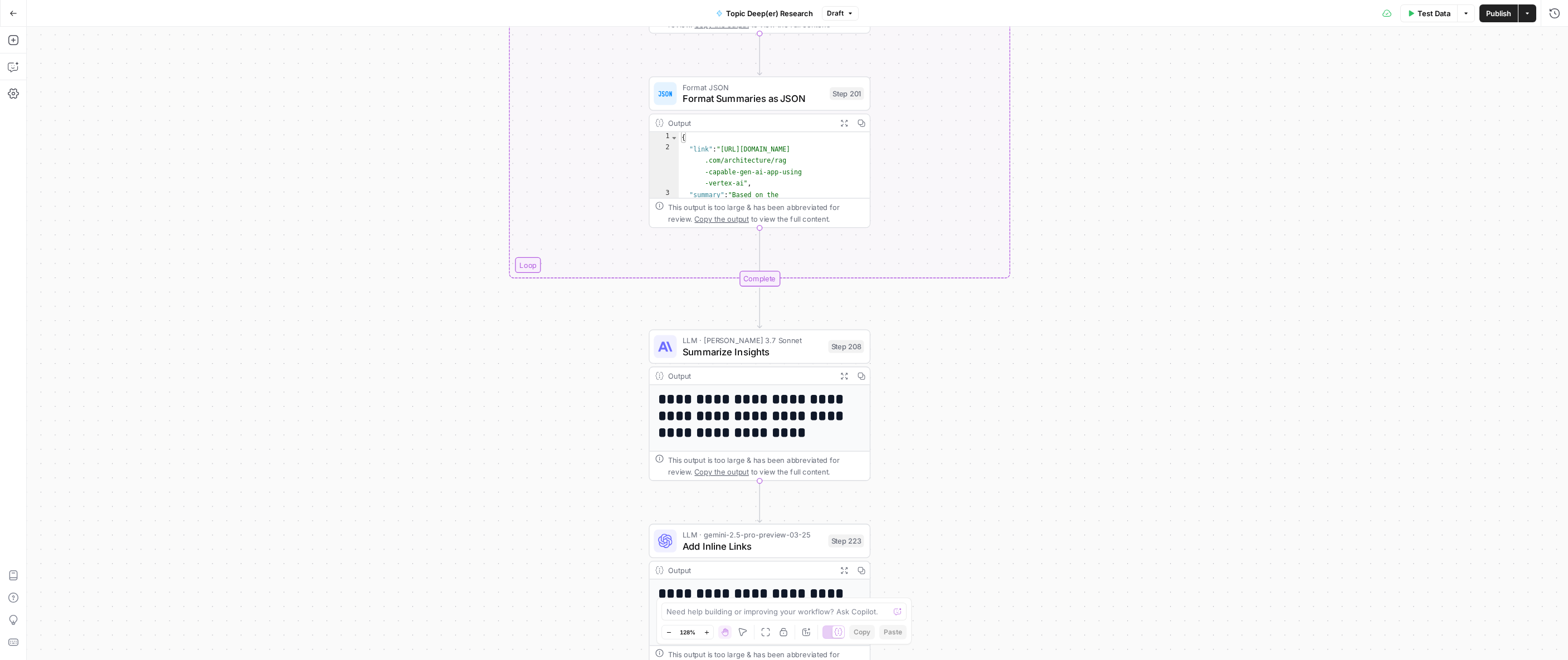
drag, startPoint x: 371, startPoint y: 422, endPoint x: 387, endPoint y: 240, distance: 182.7
click at [387, 240] on div "true false Workflow Input Settings Inputs LLM · GPT-4.1 Extract Topic from Stor…" at bounding box center [797, 343] width 1541 height 633
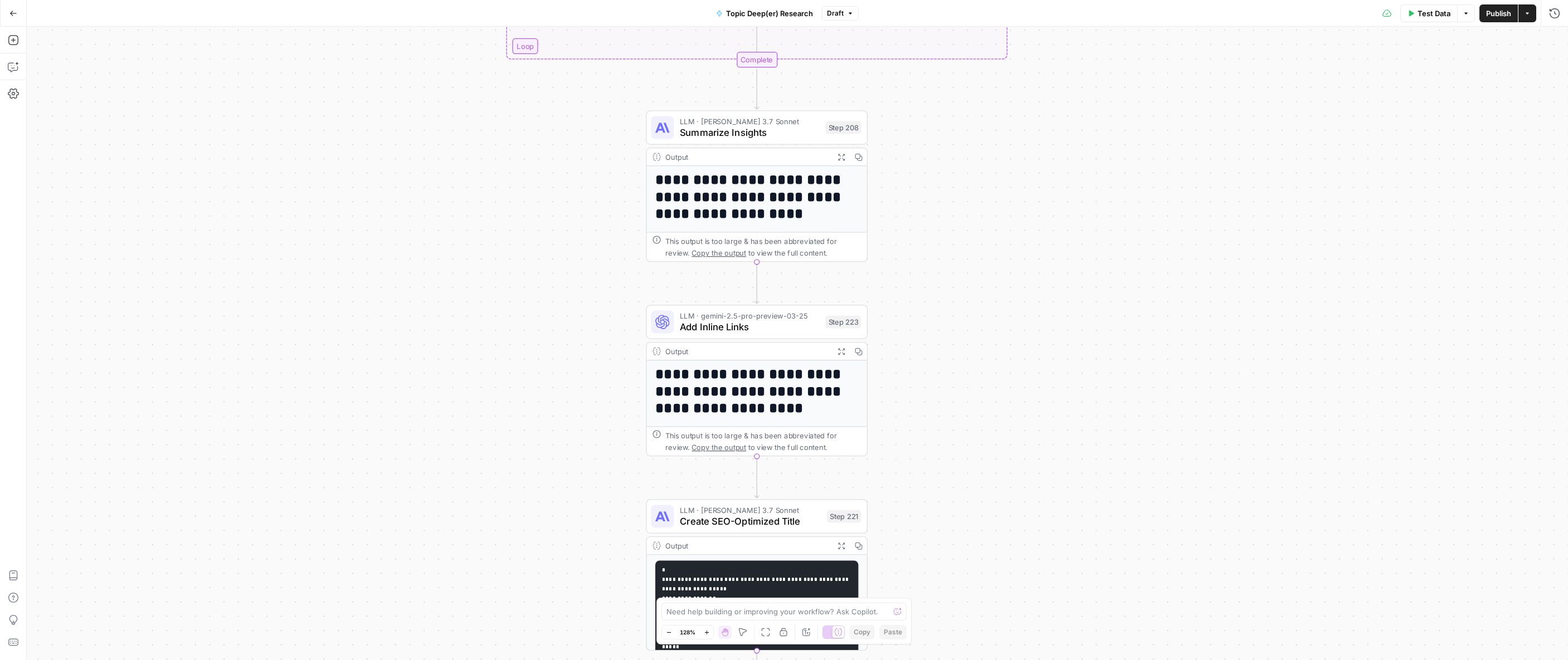
drag, startPoint x: 498, startPoint y: 341, endPoint x: 488, endPoint y: 243, distance: 98.5
click at [488, 243] on div "true false Workflow Input Settings Inputs LLM · GPT-4.1 Extract Topic from Stor…" at bounding box center [797, 343] width 1541 height 633
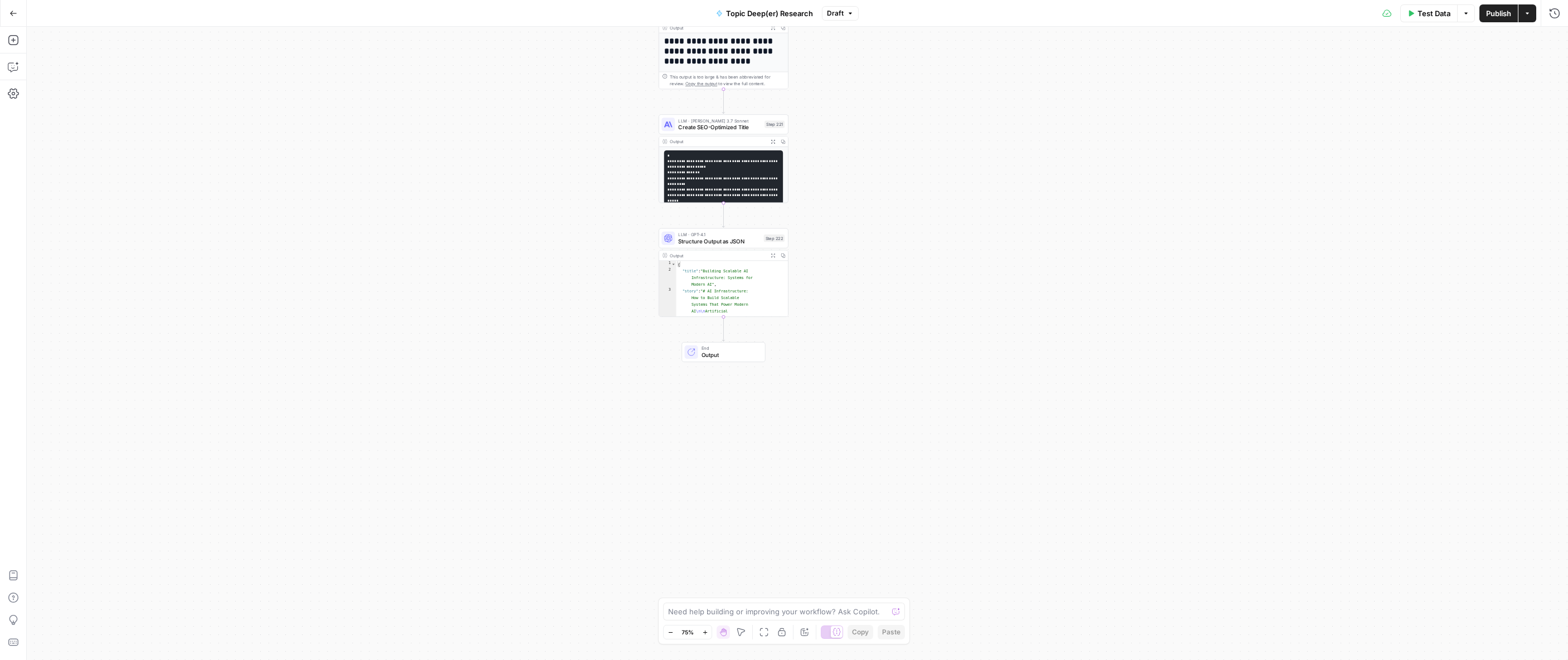
drag, startPoint x: 582, startPoint y: 386, endPoint x: 532, endPoint y: 80, distance: 310.1
click at [532, 80] on div "true false Workflow Input Settings Inputs LLM · GPT-4.1 Extract Topic from Stor…" at bounding box center [797, 343] width 1541 height 633
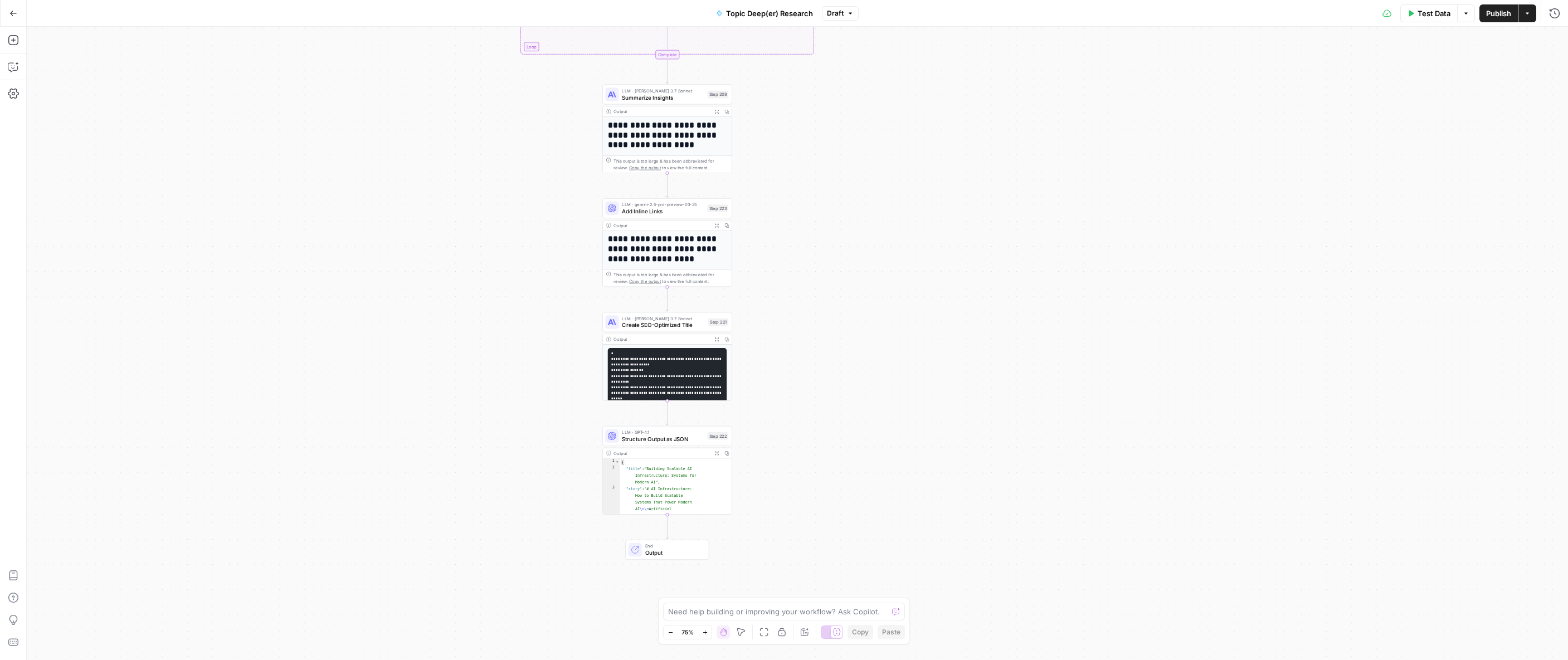
drag, startPoint x: 480, startPoint y: 265, endPoint x: 416, endPoint y: 487, distance: 231.0
click at [416, 487] on div "true false Workflow Input Settings Inputs LLM · GPT-4.1 Extract Topic from Stor…" at bounding box center [797, 343] width 1541 height 633
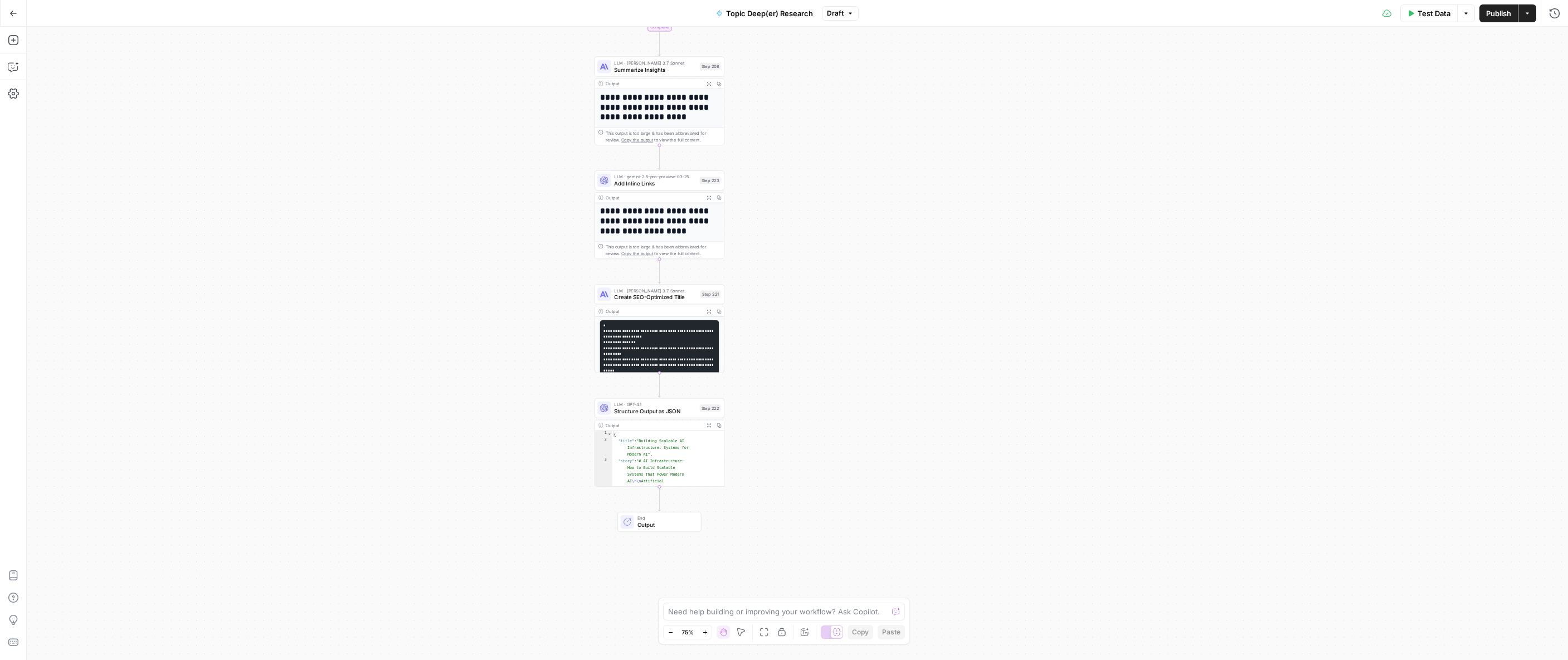
click at [488, 183] on div "true false Workflow Input Settings Inputs LLM · GPT-4.1 Extract Topic from Stor…" at bounding box center [797, 343] width 1541 height 633
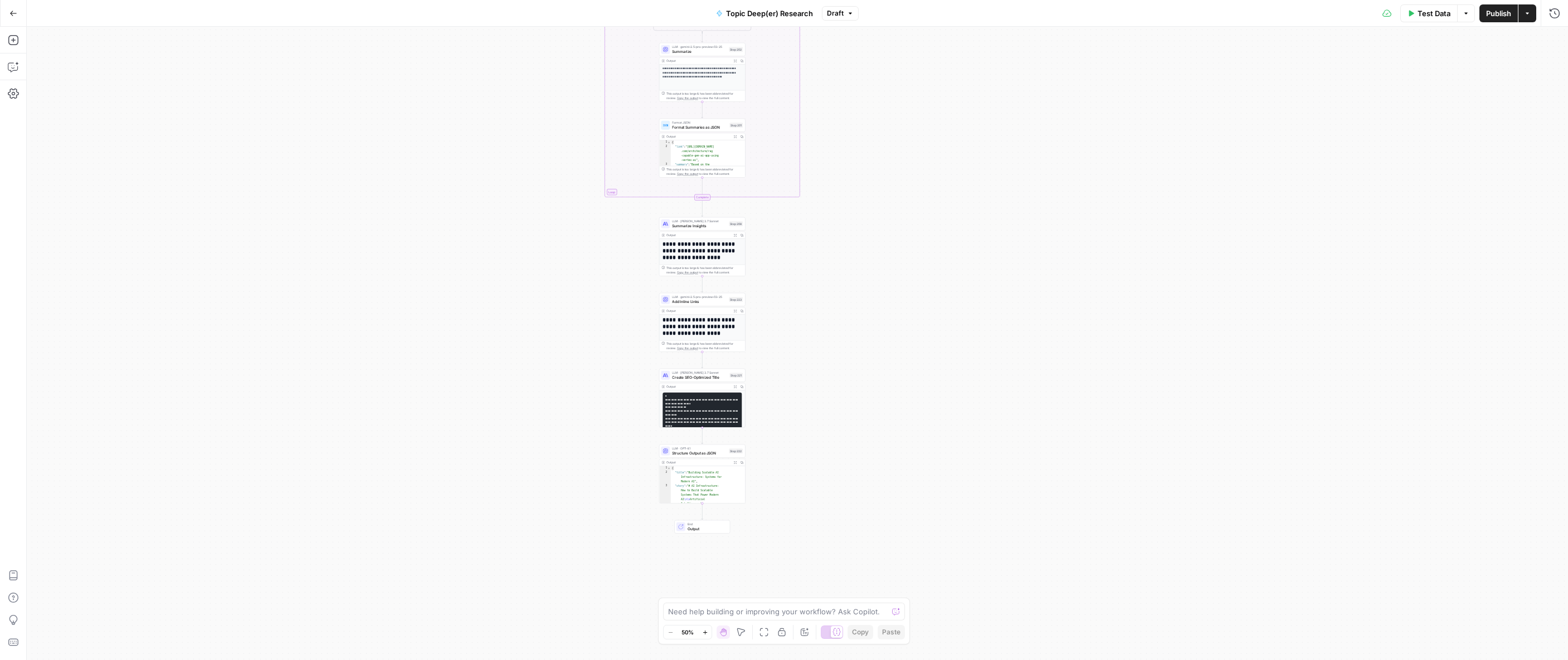
drag, startPoint x: 547, startPoint y: 135, endPoint x: 544, endPoint y: 438, distance: 303.0
click at [544, 438] on div "true false Workflow Input Settings Inputs LLM · GPT-4.1 Extract Topic from Stor…" at bounding box center [797, 343] width 1541 height 633
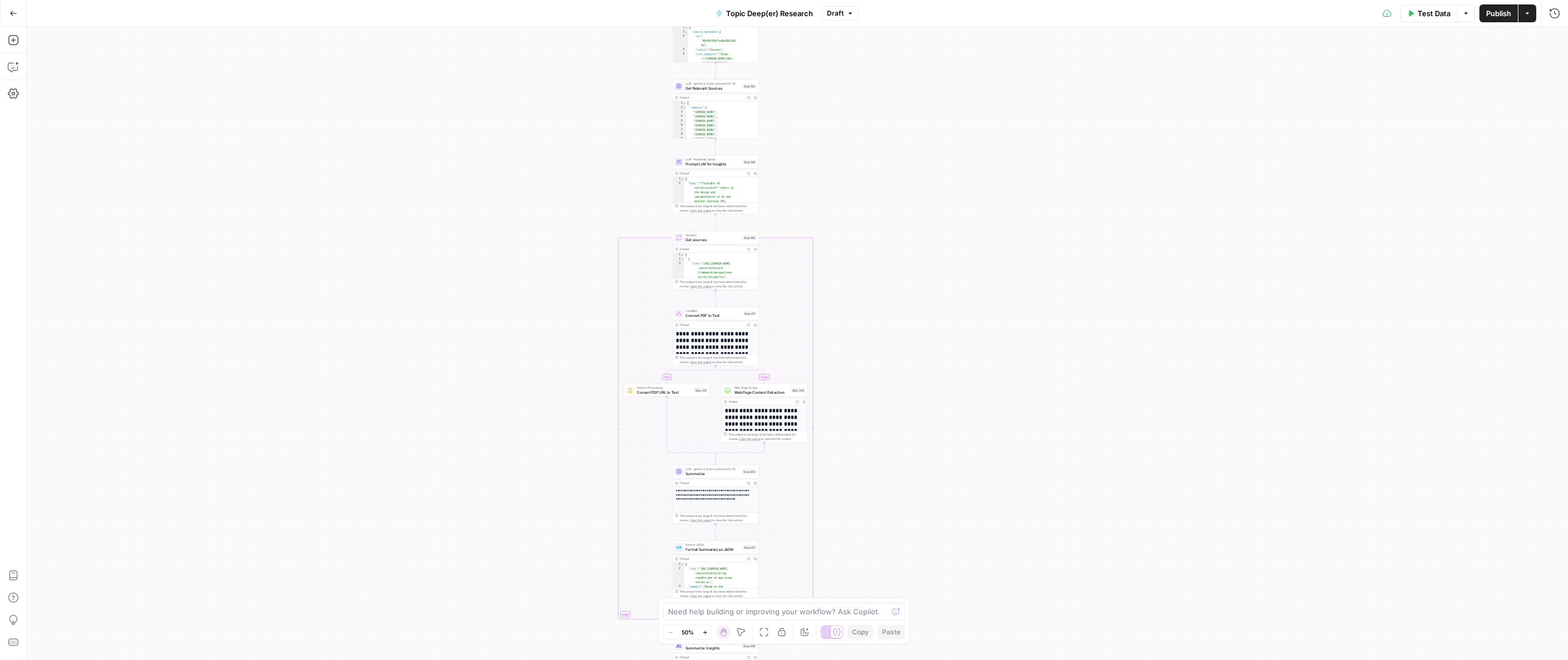
drag, startPoint x: 524, startPoint y: 230, endPoint x: 536, endPoint y: 414, distance: 184.4
click at [536, 414] on div "true false Workflow Input Settings Inputs LLM · GPT-4.1 Extract Topic from Stor…" at bounding box center [797, 343] width 1541 height 633
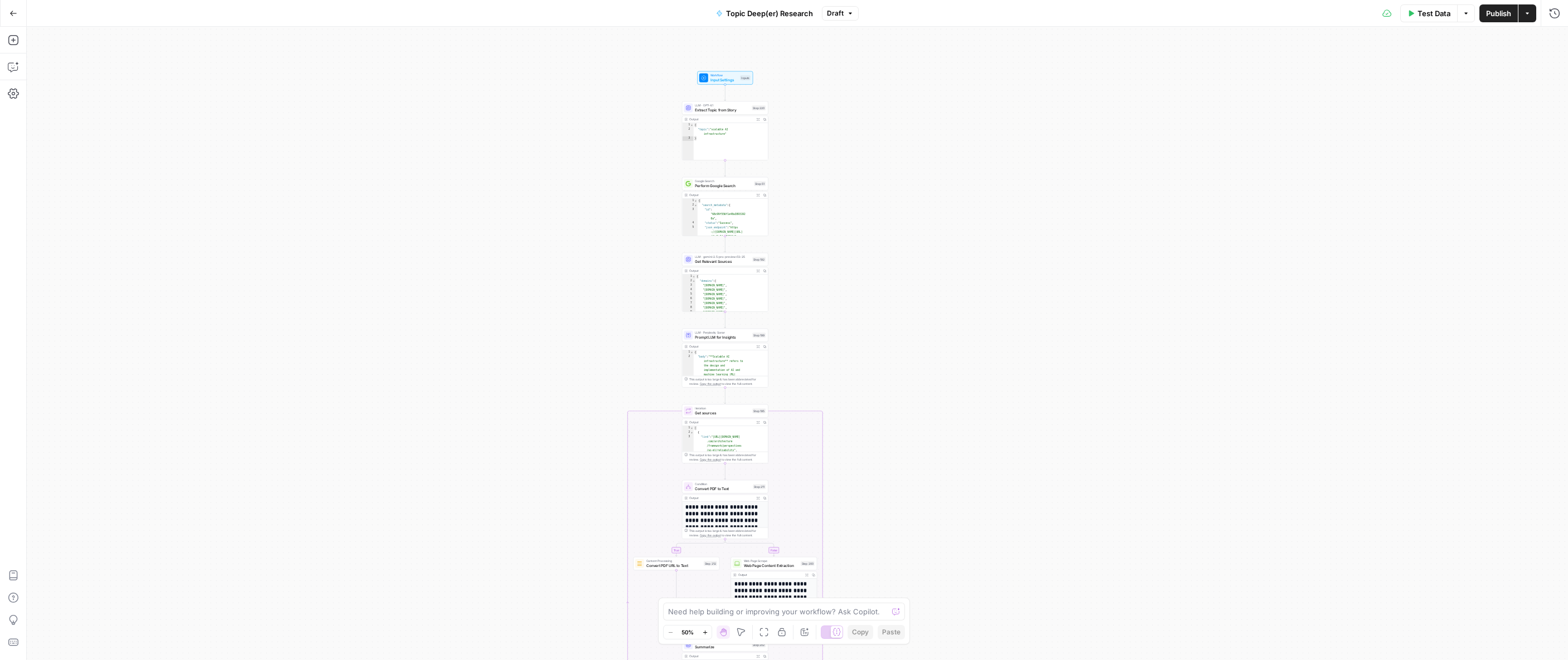
drag, startPoint x: 550, startPoint y: 201, endPoint x: 559, endPoint y: 376, distance: 175.2
click at [559, 376] on div "true false Workflow Input Settings Inputs LLM · GPT-4.1 Extract Topic from Stor…" at bounding box center [797, 343] width 1541 height 633
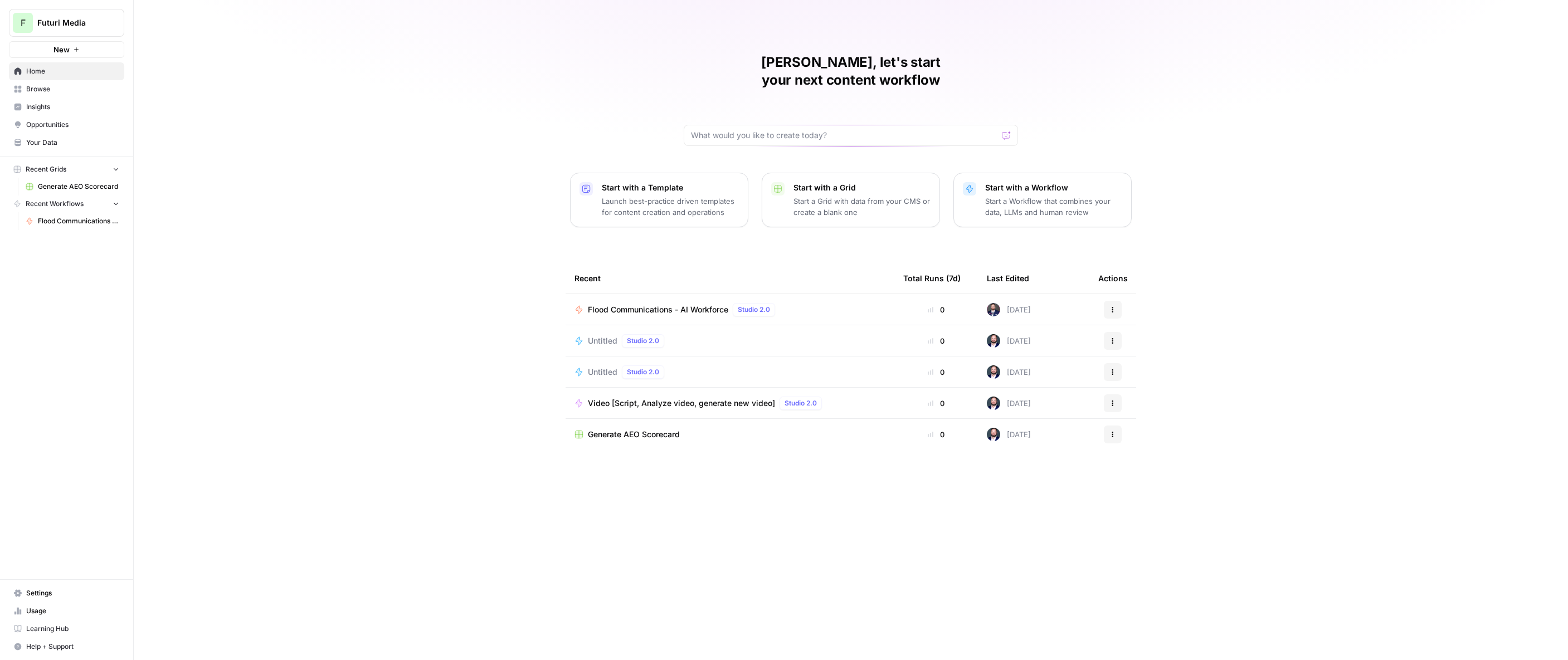
click at [693, 398] on span "Video [Script, Analyze video, generate new video]" at bounding box center [681, 403] width 187 height 11
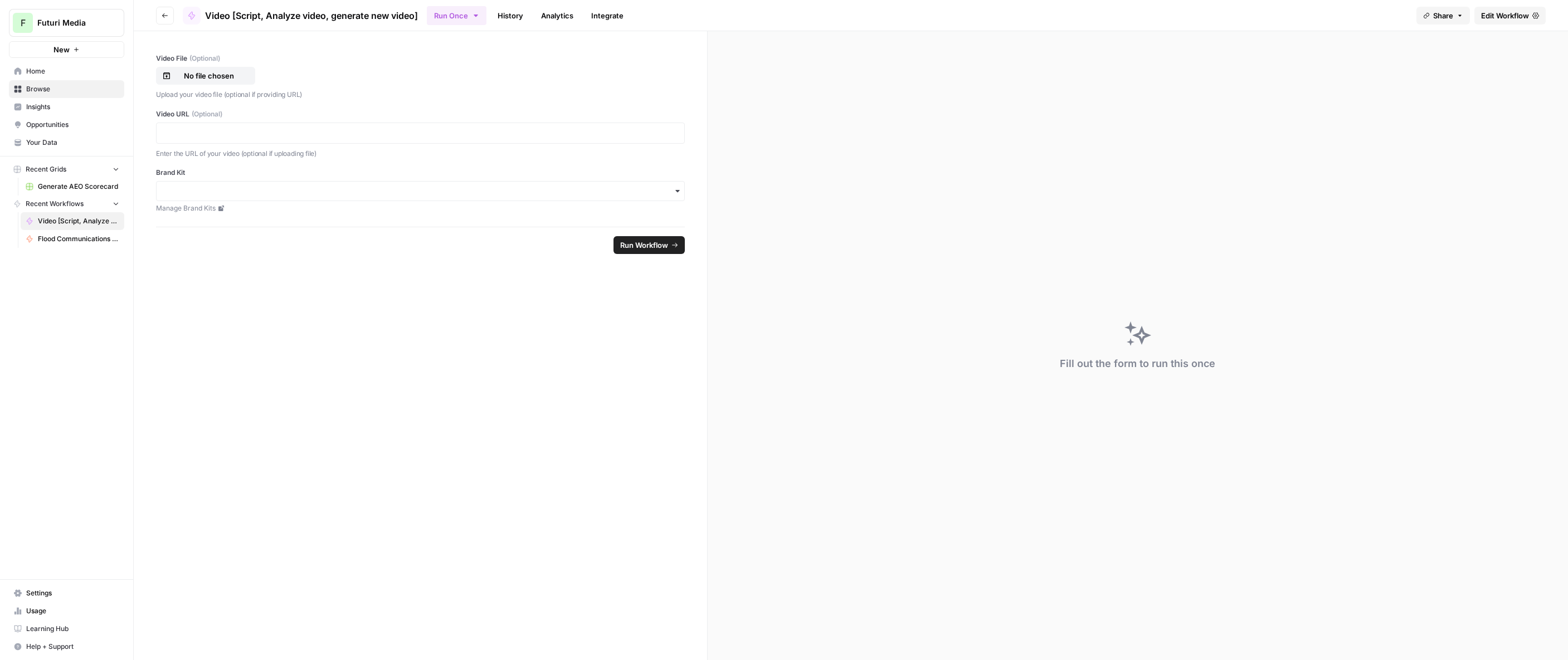
click at [1505, 18] on span "Edit Workflow" at bounding box center [1505, 16] width 48 height 11
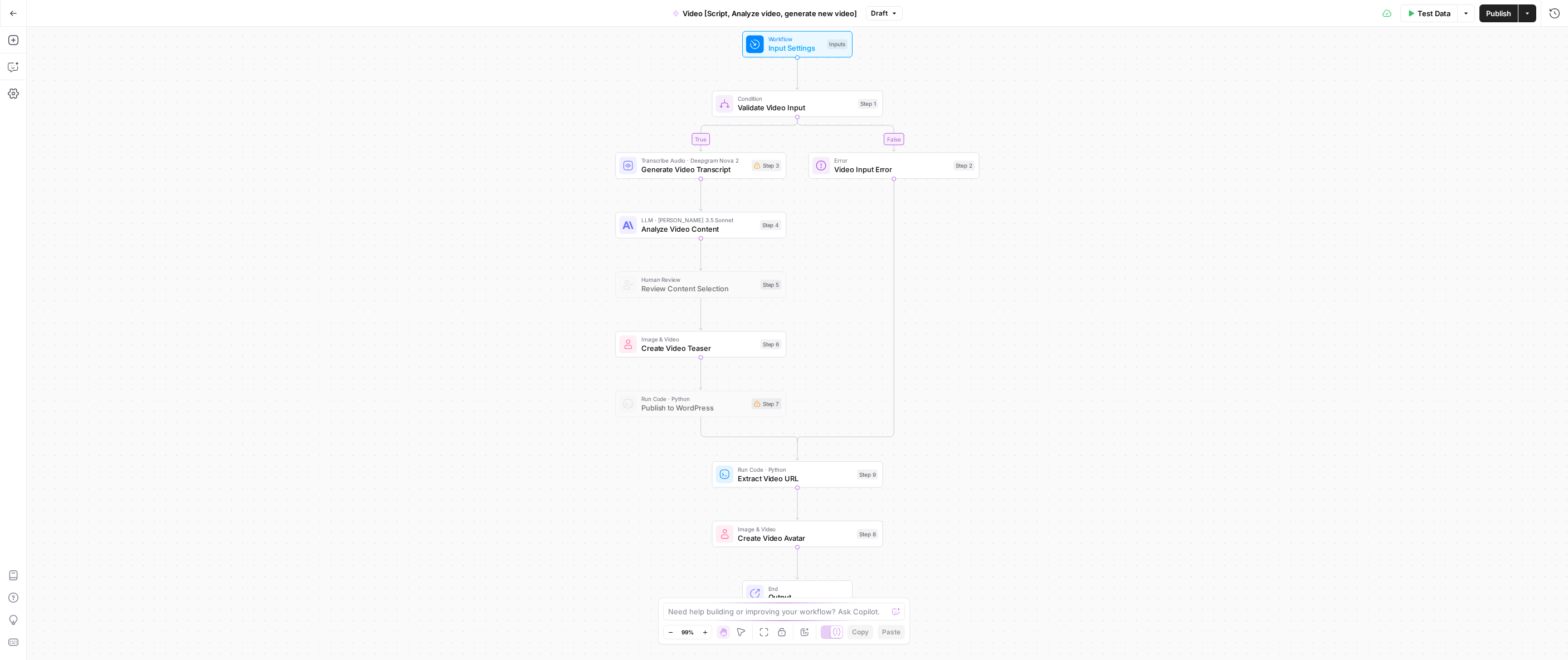
drag, startPoint x: 623, startPoint y: 123, endPoint x: 623, endPoint y: 99, distance: 24.0
click at [623, 99] on div "true false Workflow Input Settings Inputs Condition Validate Video Input Step 1…" at bounding box center [797, 343] width 1541 height 633
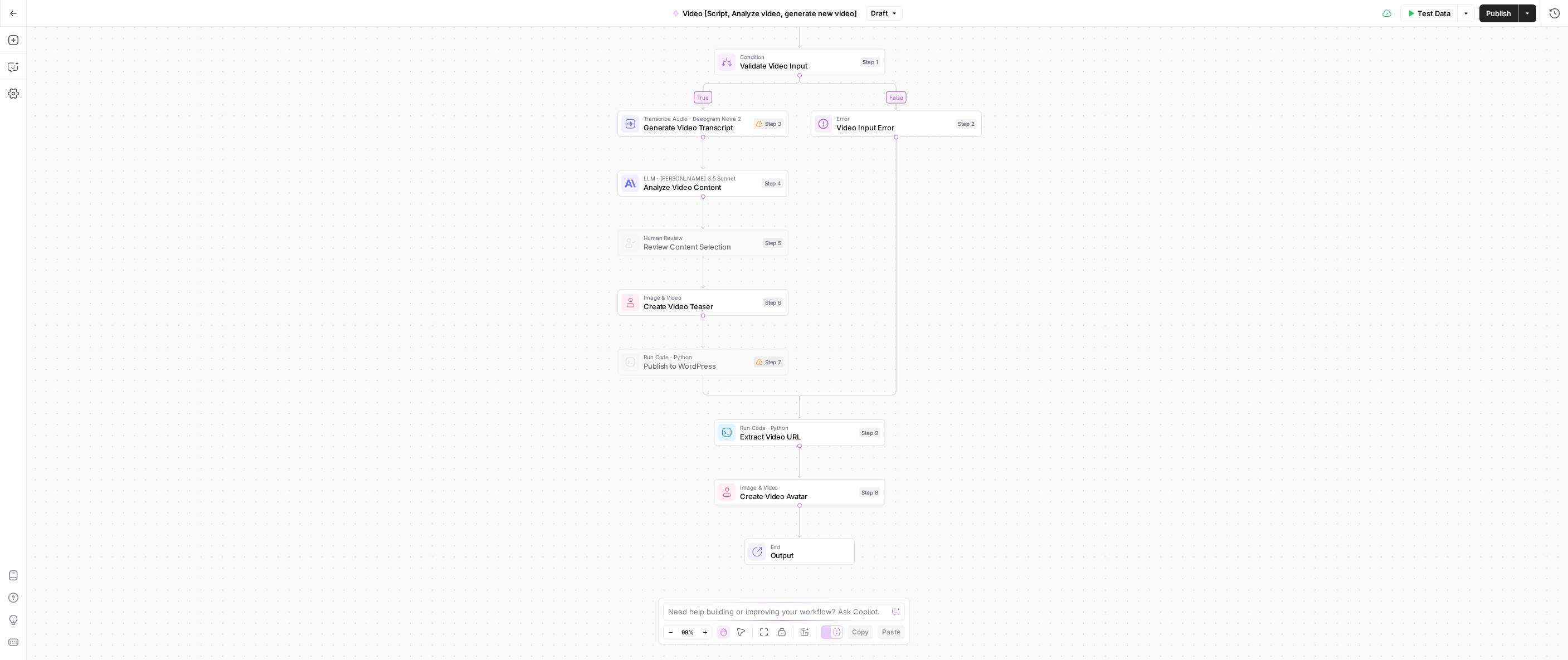
drag, startPoint x: 504, startPoint y: 312, endPoint x: 506, endPoint y: 270, distance: 42.0
click at [506, 270] on div "true false Workflow Input Settings Inputs Condition Validate Video Input Step 1…" at bounding box center [797, 343] width 1541 height 633
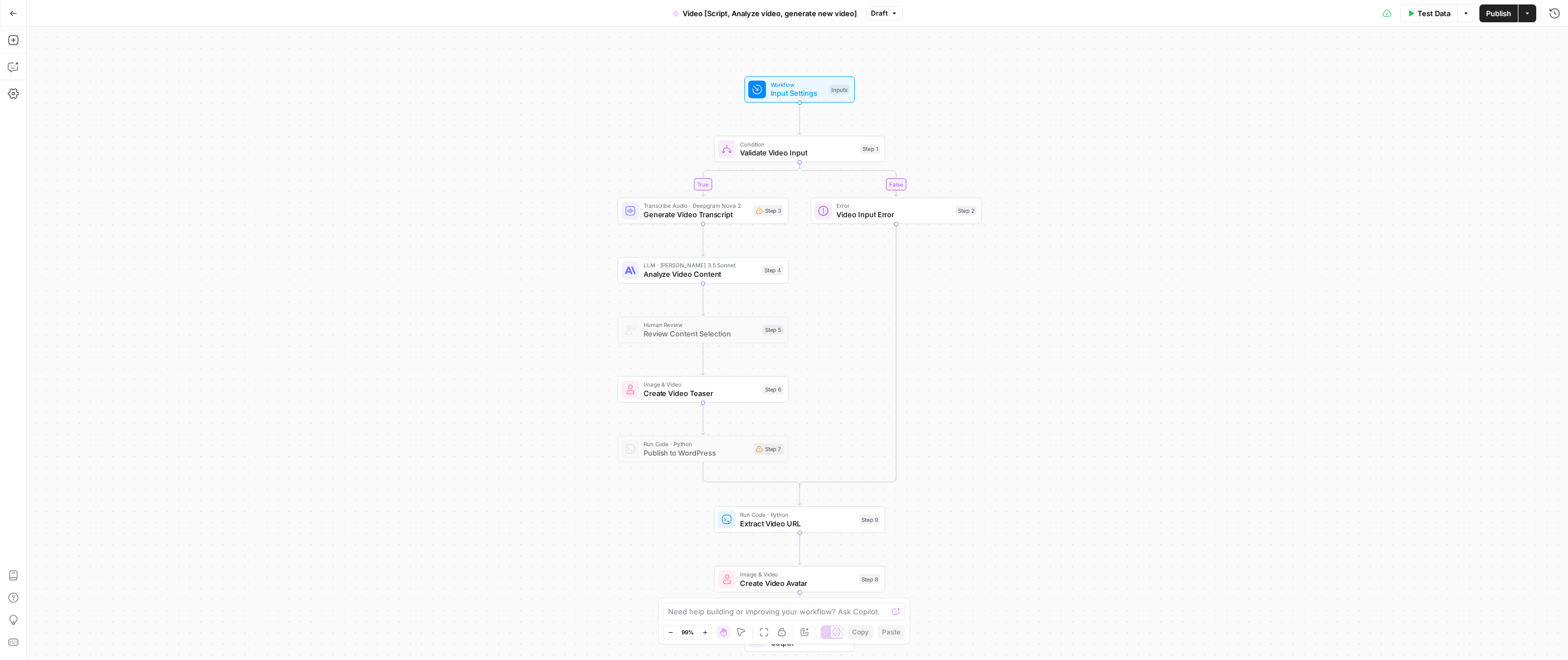
click at [16, 15] on icon "button" at bounding box center [14, 14] width 8 height 8
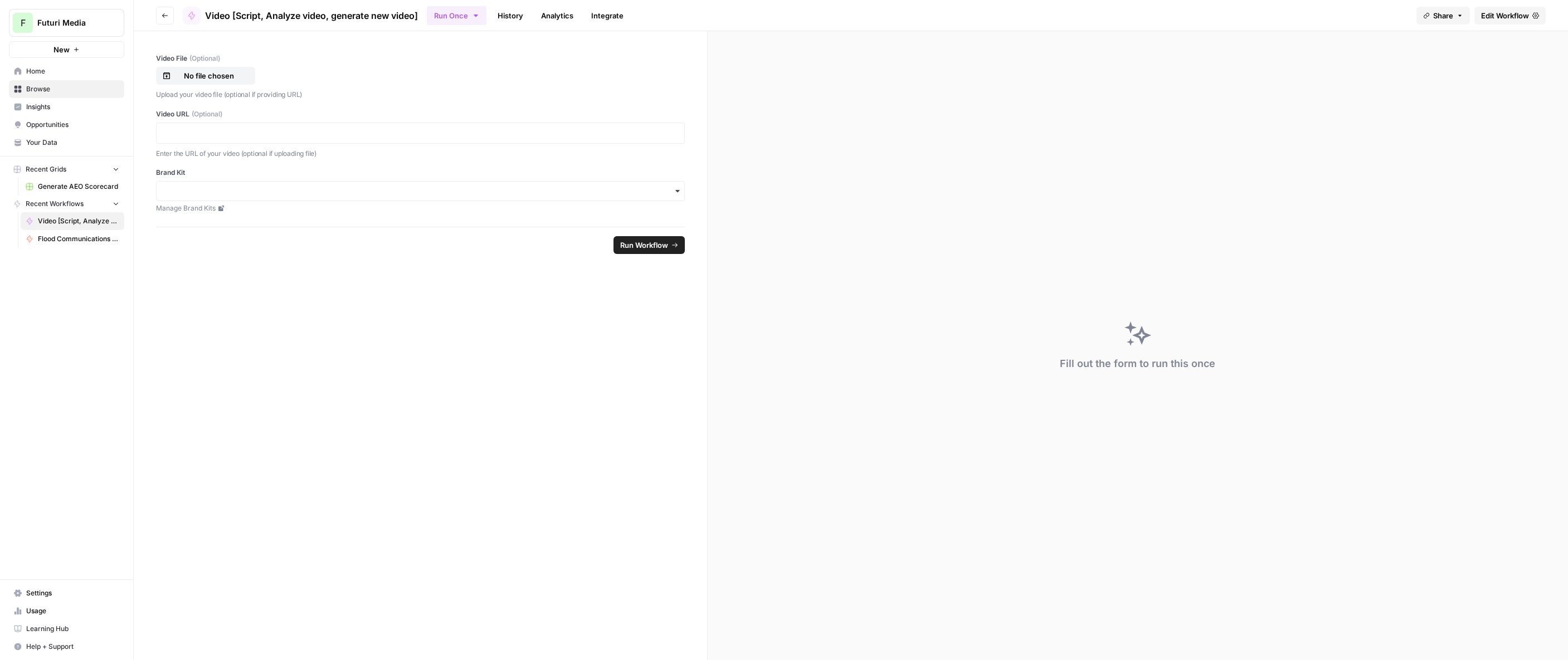
click at [164, 14] on icon "button" at bounding box center [165, 16] width 6 height 6
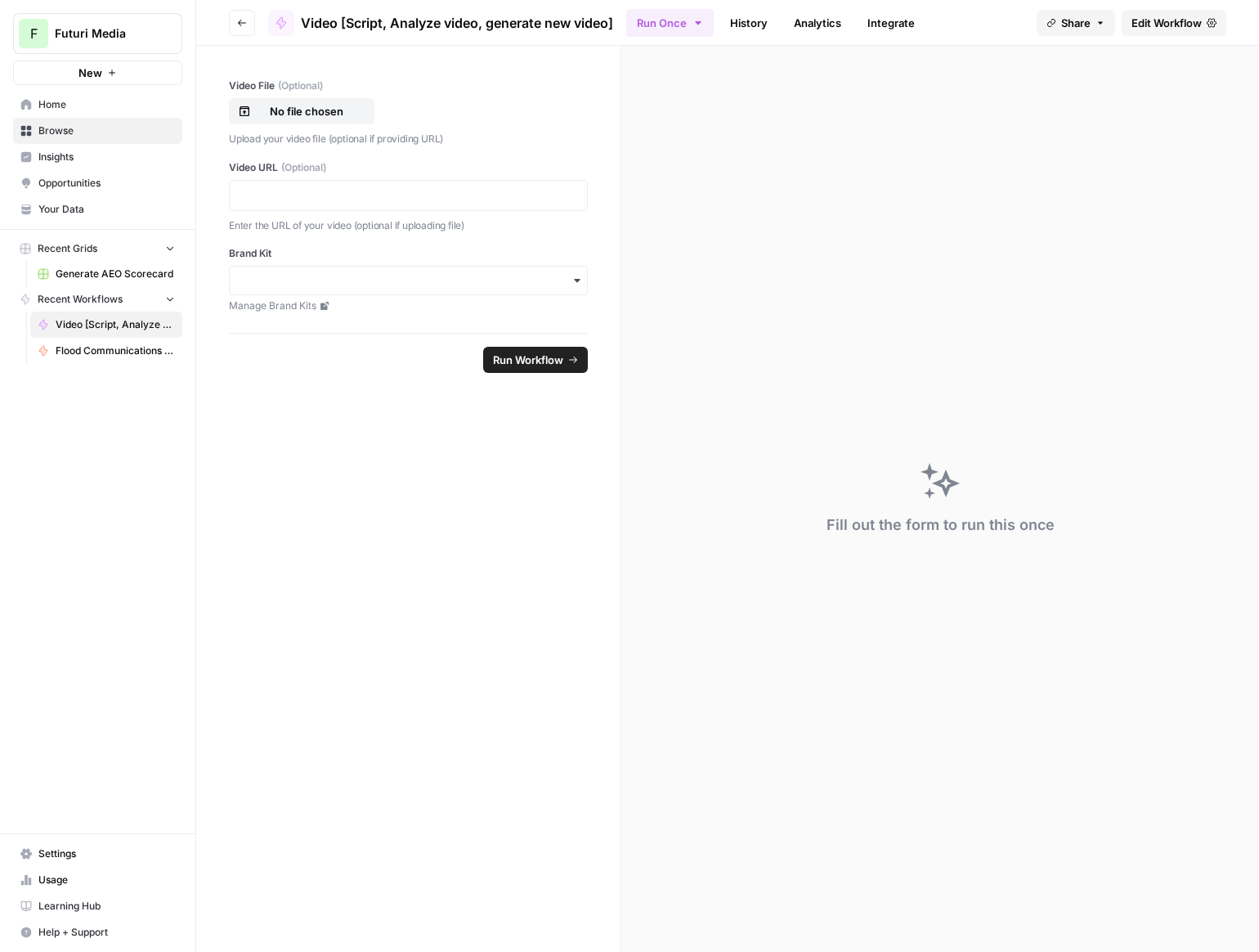
click at [226, 17] on header "Go back Video [Script, Analyze video, generate new video] Run Once History Anal…" at bounding box center [728, 23] width 1063 height 46
click at [238, 23] on icon "button" at bounding box center [242, 23] width 9 height 7
